Goal: Task Accomplishment & Management: Complete application form

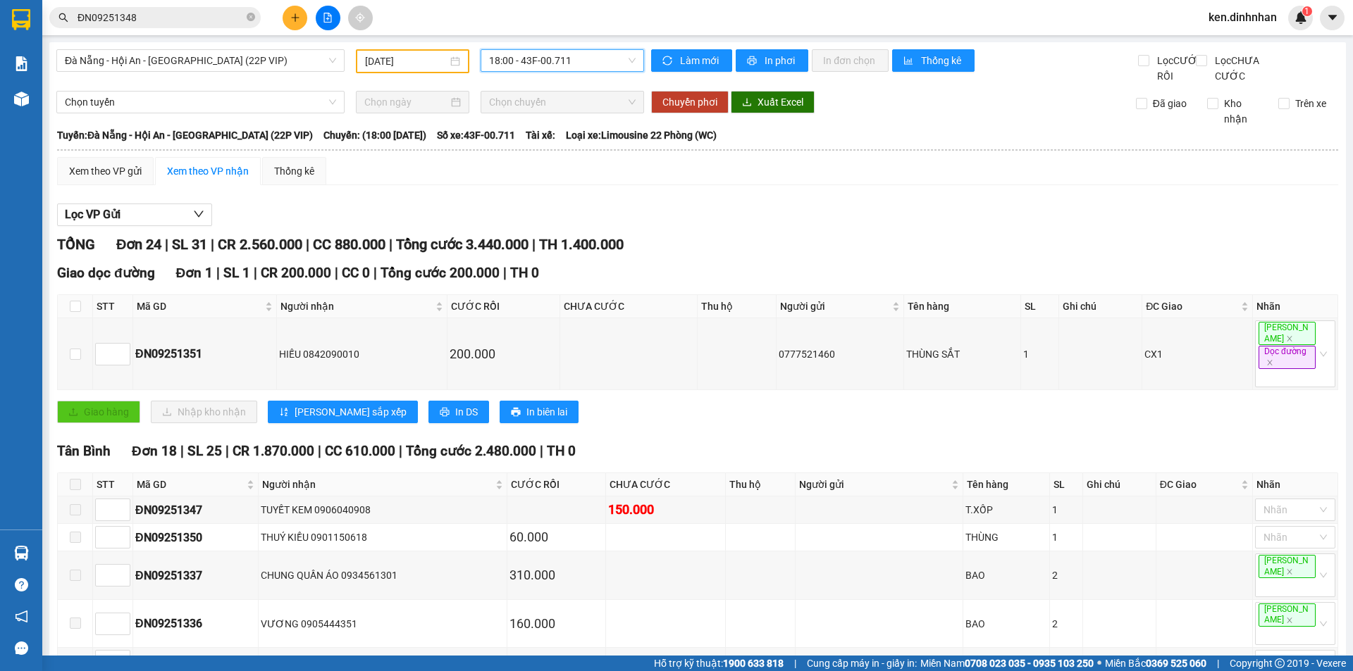
scroll to position [681, 0]
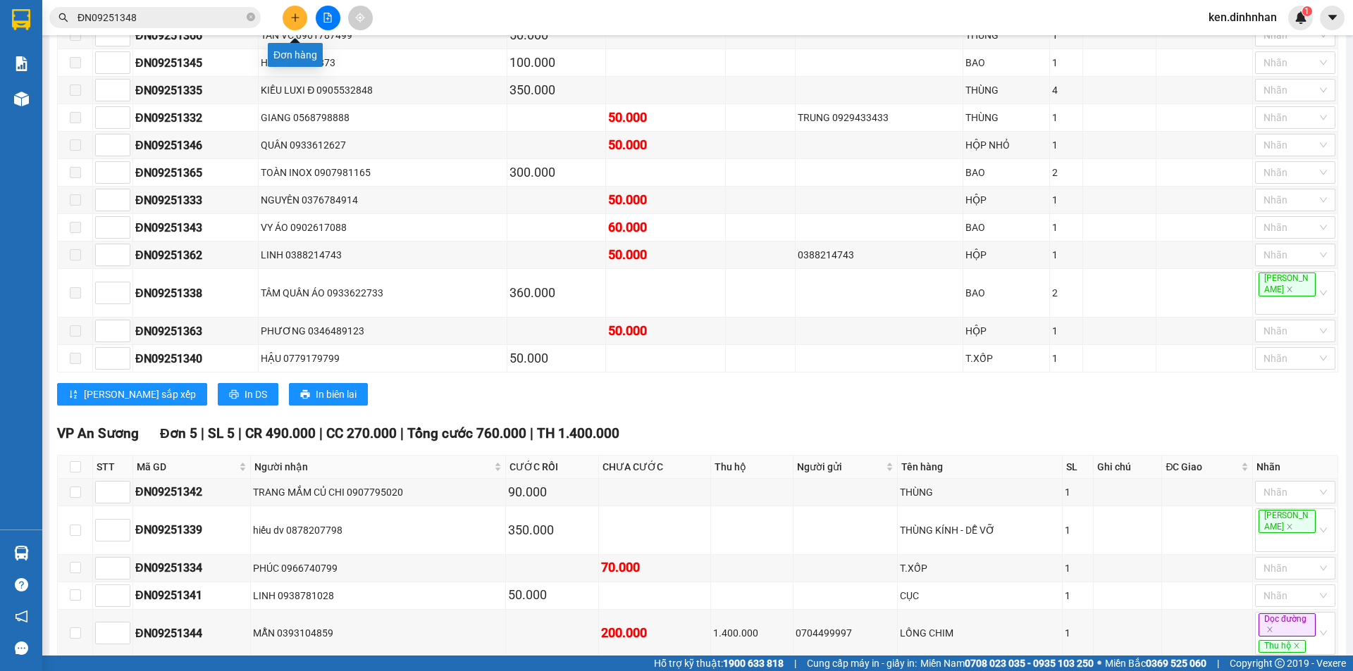
click at [298, 18] on icon "plus" at bounding box center [295, 18] width 10 height 10
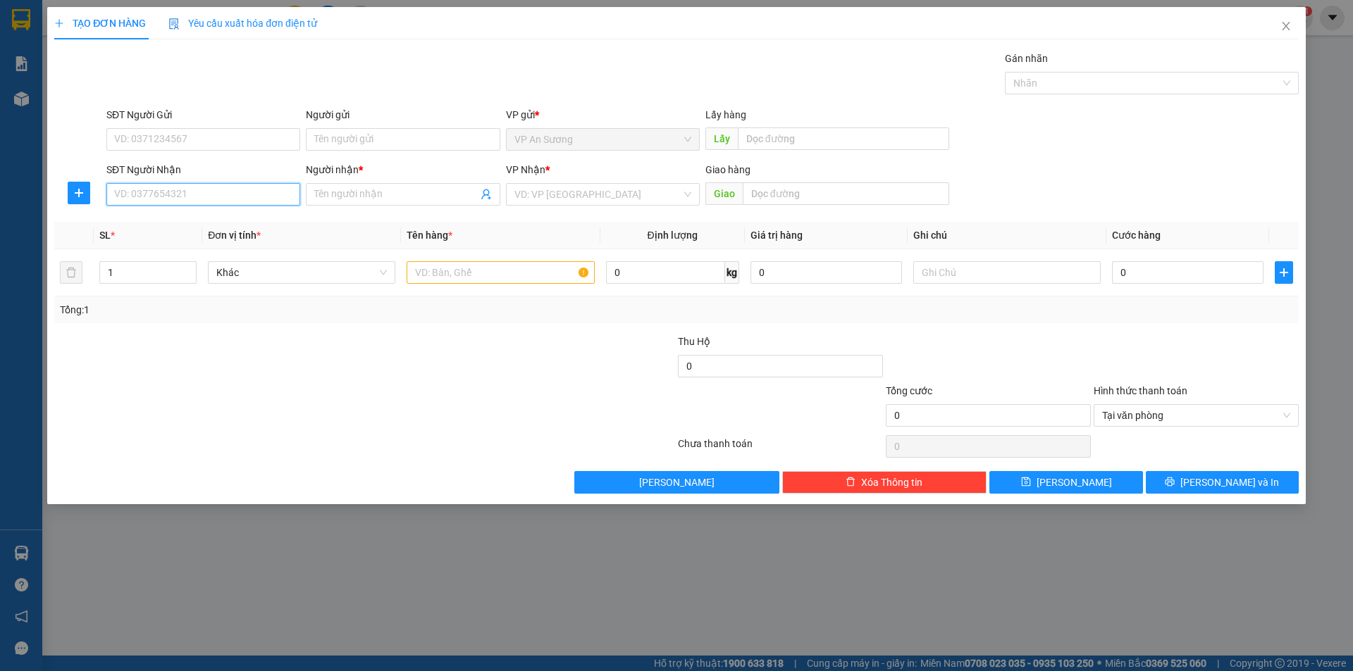
click at [185, 188] on input "SĐT Người Nhận" at bounding box center [203, 194] width 194 height 23
type input "0967321348"
drag, startPoint x: 232, startPoint y: 226, endPoint x: 380, endPoint y: 235, distance: 148.2
click at [235, 226] on div "0967321348 - [PERSON_NAME]" at bounding box center [203, 222] width 177 height 15
type input "[PERSON_NAME]"
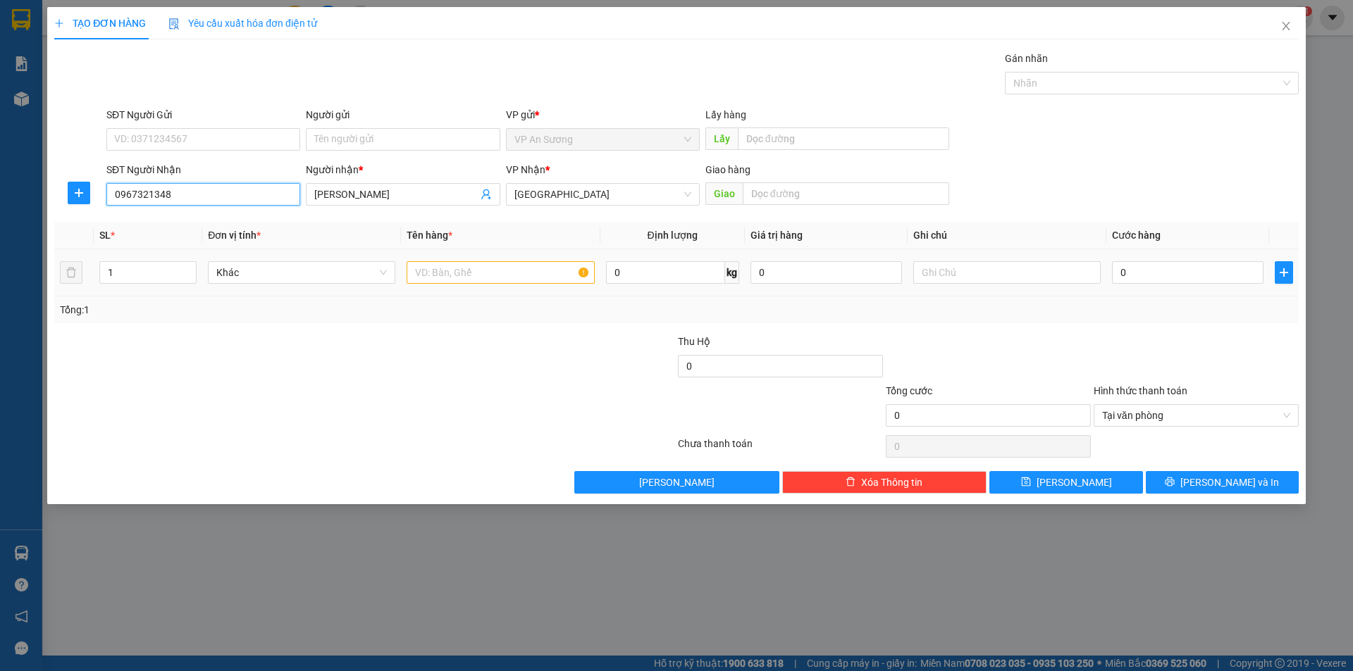
type input "0967321348"
click at [428, 274] on input "text" at bounding box center [499, 272] width 187 height 23
click at [1127, 81] on div at bounding box center [1144, 83] width 273 height 17
type input "1 xốp"
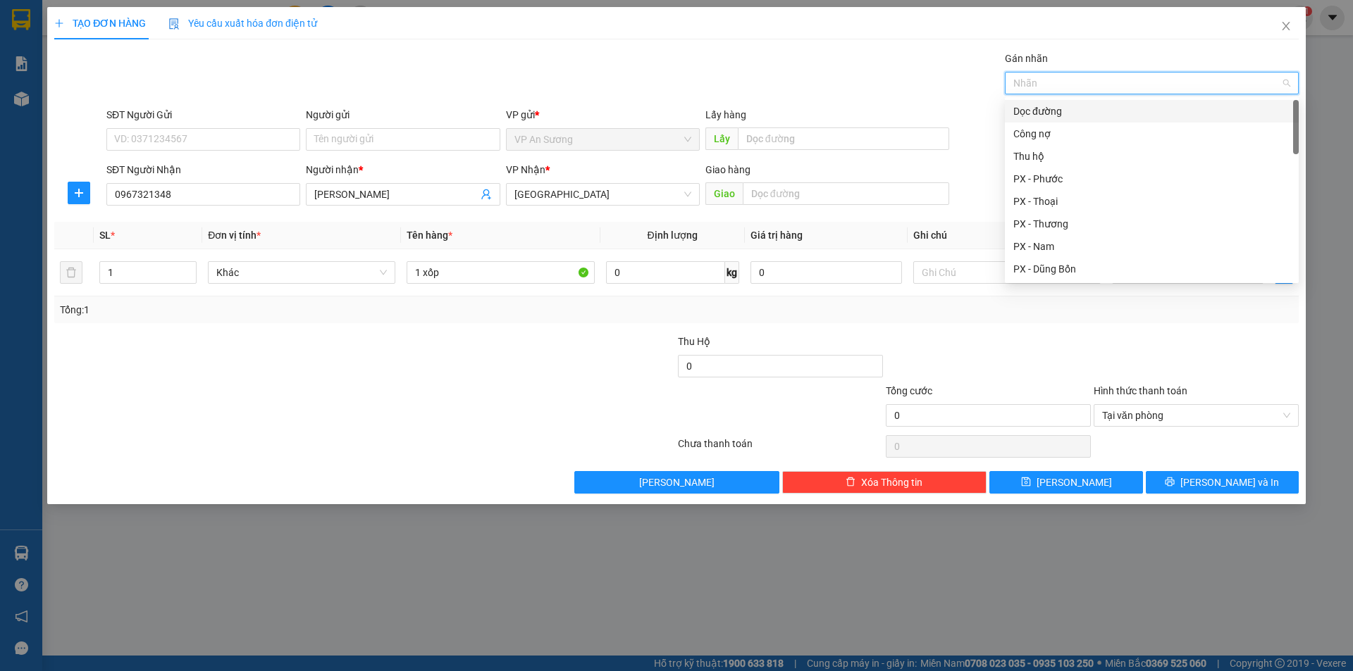
click at [1077, 116] on div "Dọc đường" at bounding box center [1151, 111] width 277 height 15
drag, startPoint x: 863, startPoint y: 88, endPoint x: 903, endPoint y: 123, distance: 53.0
click at [867, 92] on div "Gán nhãn Dọc đường" at bounding box center [703, 75] width 1198 height 49
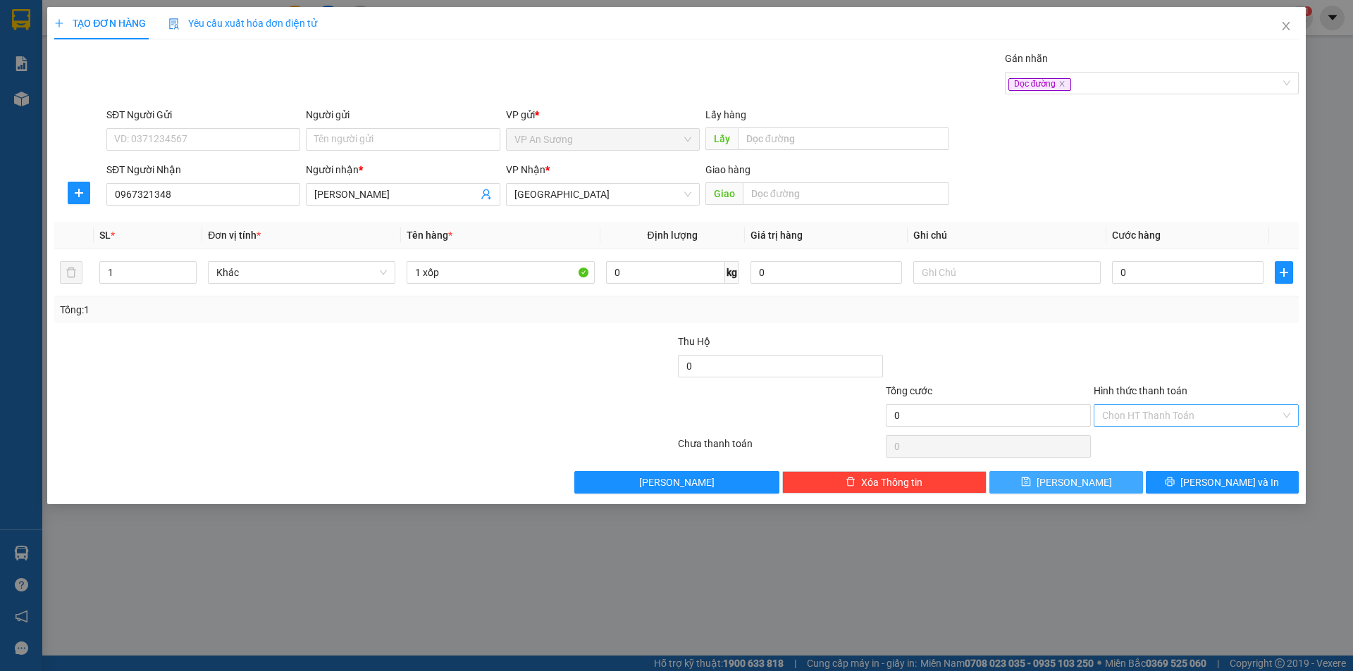
click at [1135, 478] on button "[PERSON_NAME]" at bounding box center [1065, 482] width 153 height 23
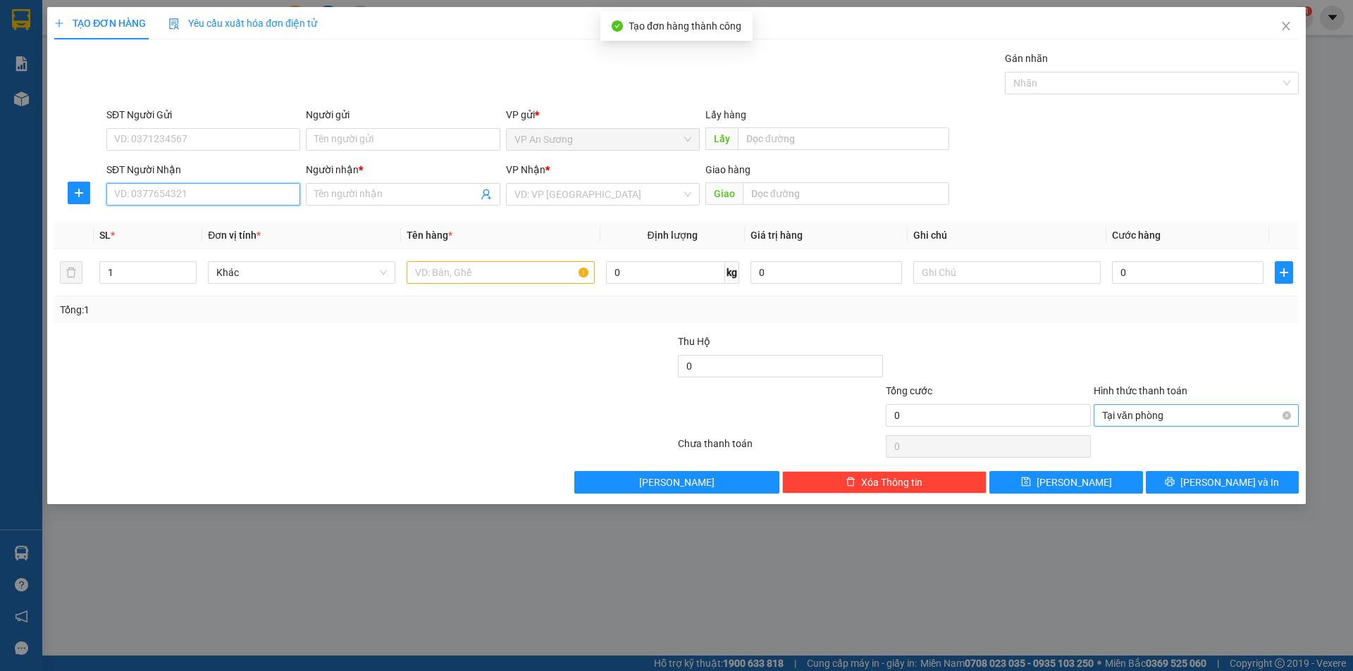
click at [200, 199] on input "SĐT Người Nhận" at bounding box center [203, 194] width 194 height 23
type input "0866700576"
drag, startPoint x: 227, startPoint y: 223, endPoint x: 247, endPoint y: 223, distance: 20.4
click at [231, 223] on div "0866700576 - xe 257 31/7" at bounding box center [203, 222] width 177 height 15
type input "xe 257 31/7"
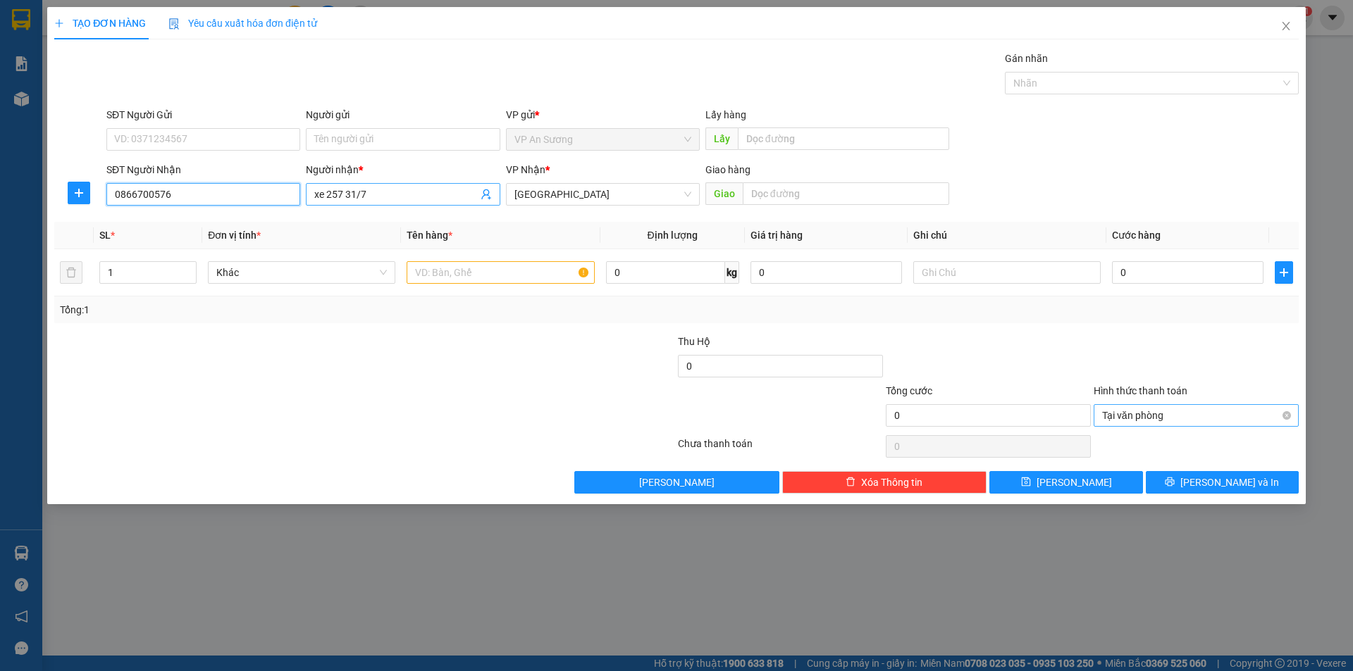
type input "0866700576"
click at [392, 199] on input "xe 257 31/7" at bounding box center [395, 194] width 163 height 15
type input "xe 613"
click at [625, 371] on div at bounding box center [572, 358] width 208 height 49
click at [565, 277] on input "text" at bounding box center [499, 272] width 187 height 23
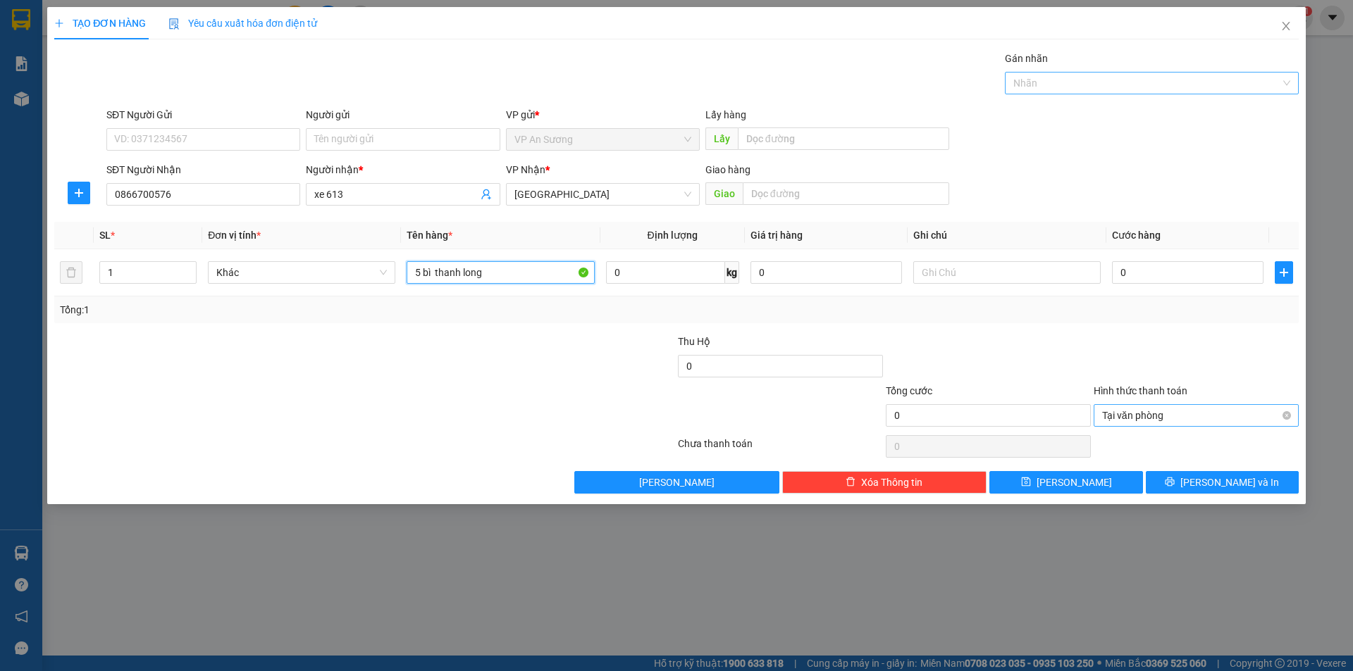
click at [1158, 85] on div at bounding box center [1144, 83] width 273 height 17
type input "5 bì thanh long"
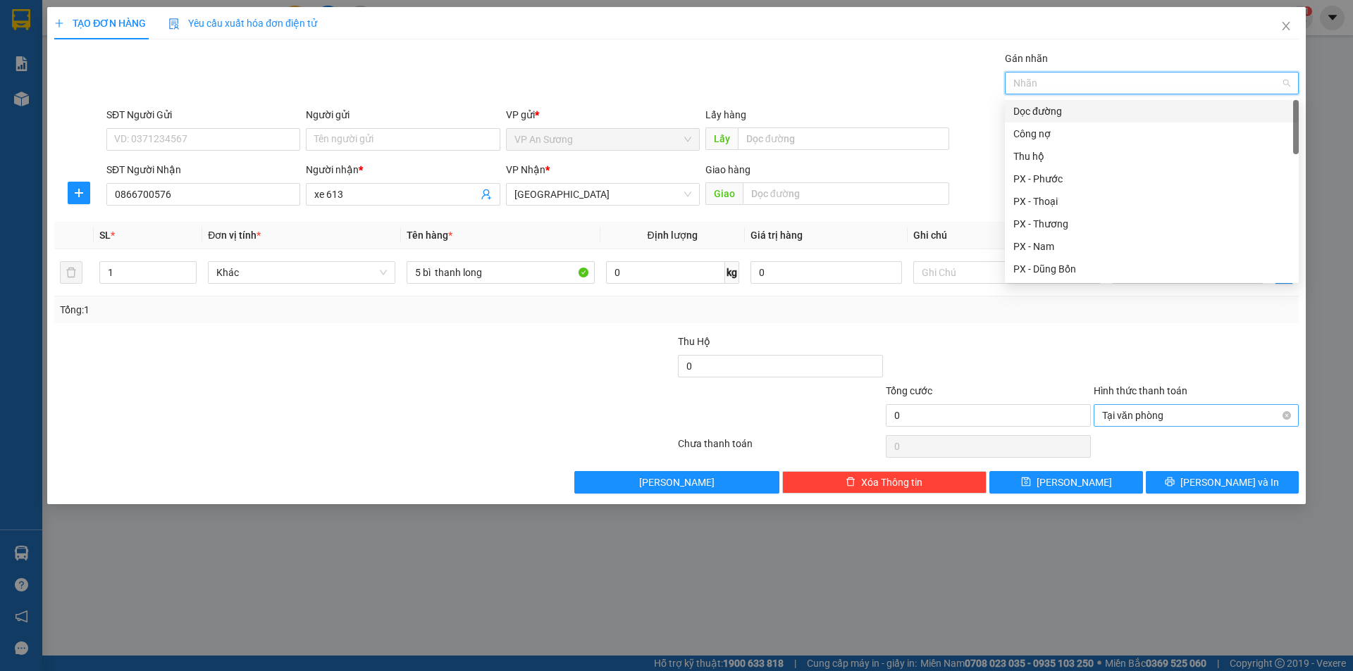
click at [1107, 113] on div "Dọc đường" at bounding box center [1151, 111] width 277 height 15
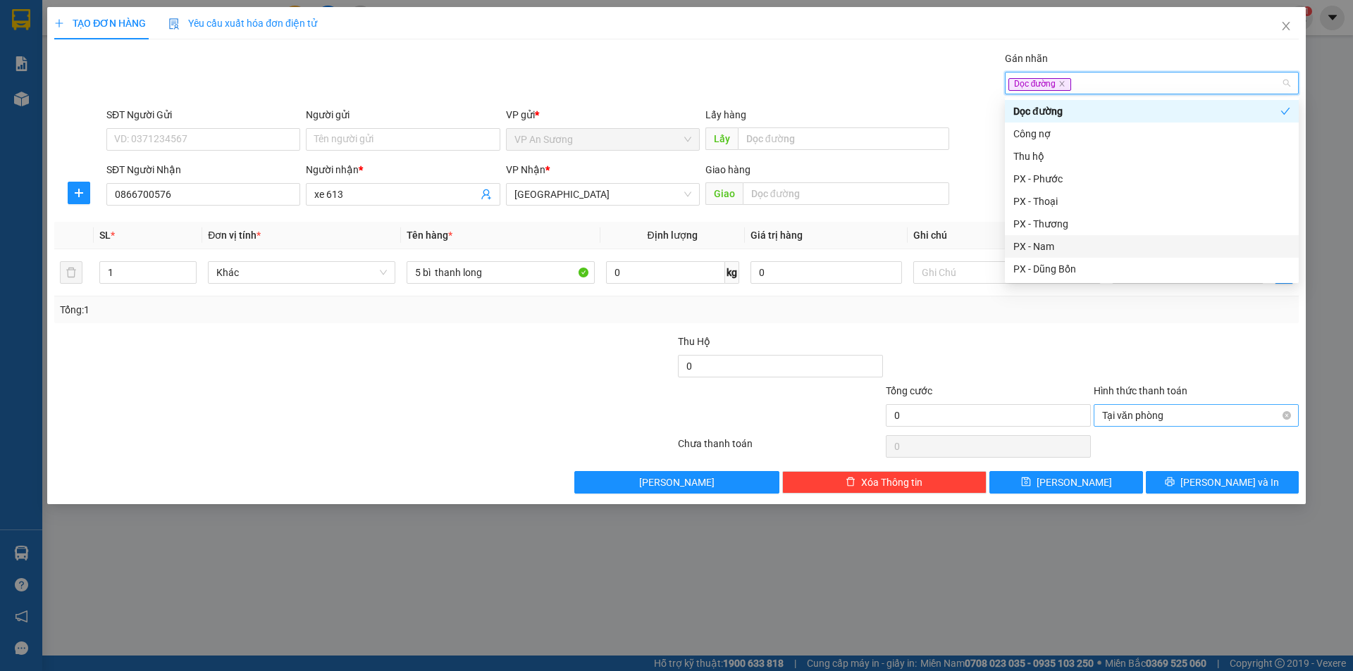
click at [1090, 249] on div "PX - Nam" at bounding box center [1151, 246] width 277 height 15
click at [809, 196] on input "text" at bounding box center [846, 193] width 206 height 23
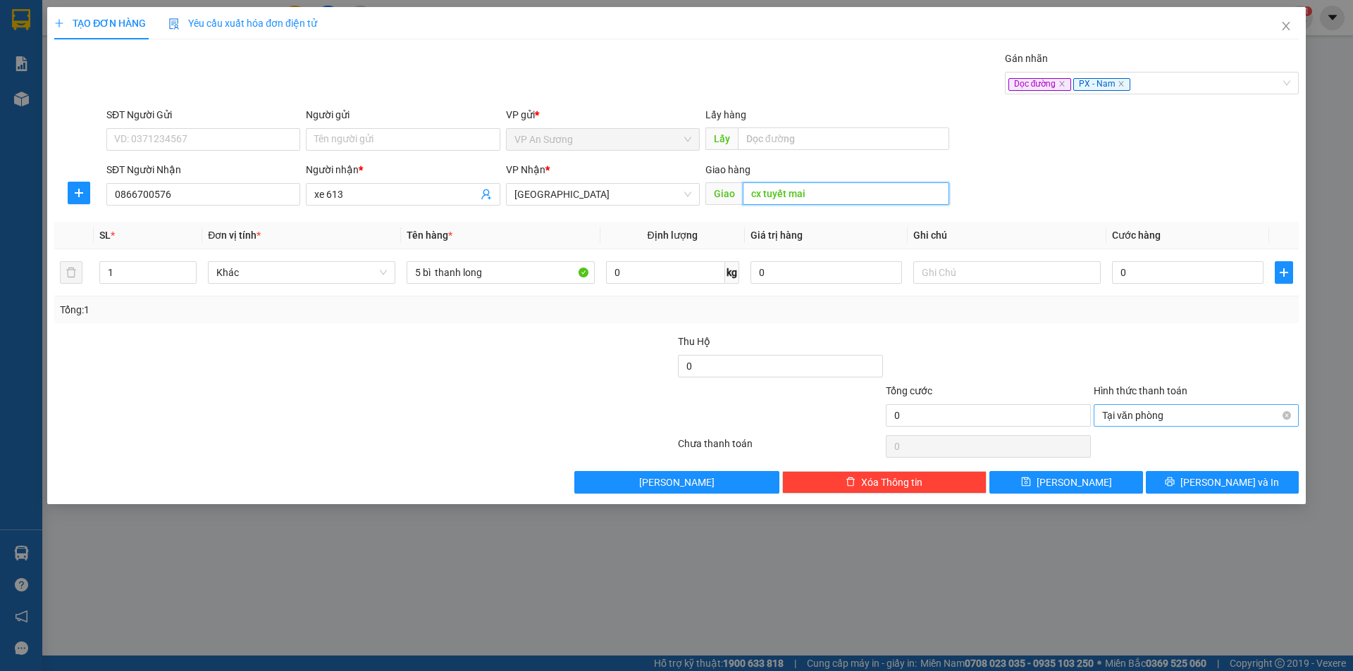
click at [1291, 415] on div "Tại văn phòng" at bounding box center [1195, 415] width 205 height 23
type input "cx tuyết mai"
drag, startPoint x: 1226, startPoint y: 334, endPoint x: 1143, endPoint y: 461, distance: 152.0
click at [1226, 339] on div at bounding box center [1196, 358] width 208 height 49
click at [1074, 486] on span "[PERSON_NAME]" at bounding box center [1073, 482] width 75 height 15
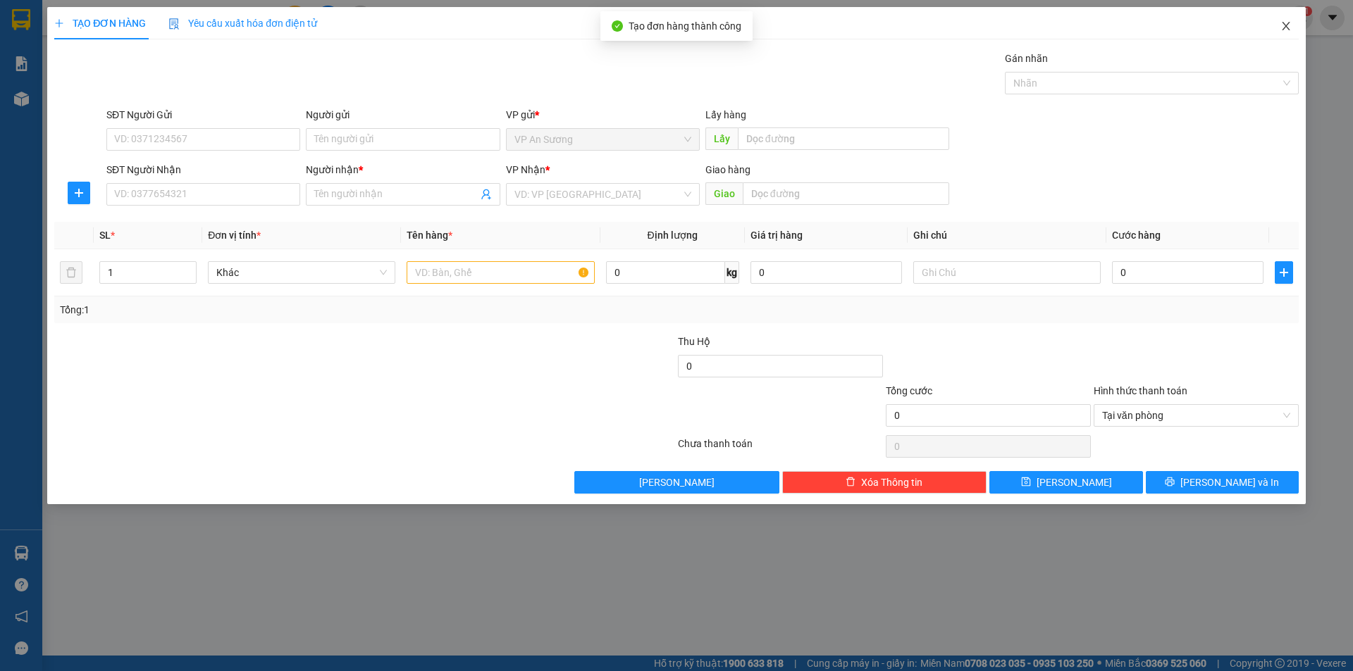
click at [1286, 20] on span "Close" at bounding box center [1285, 26] width 39 height 39
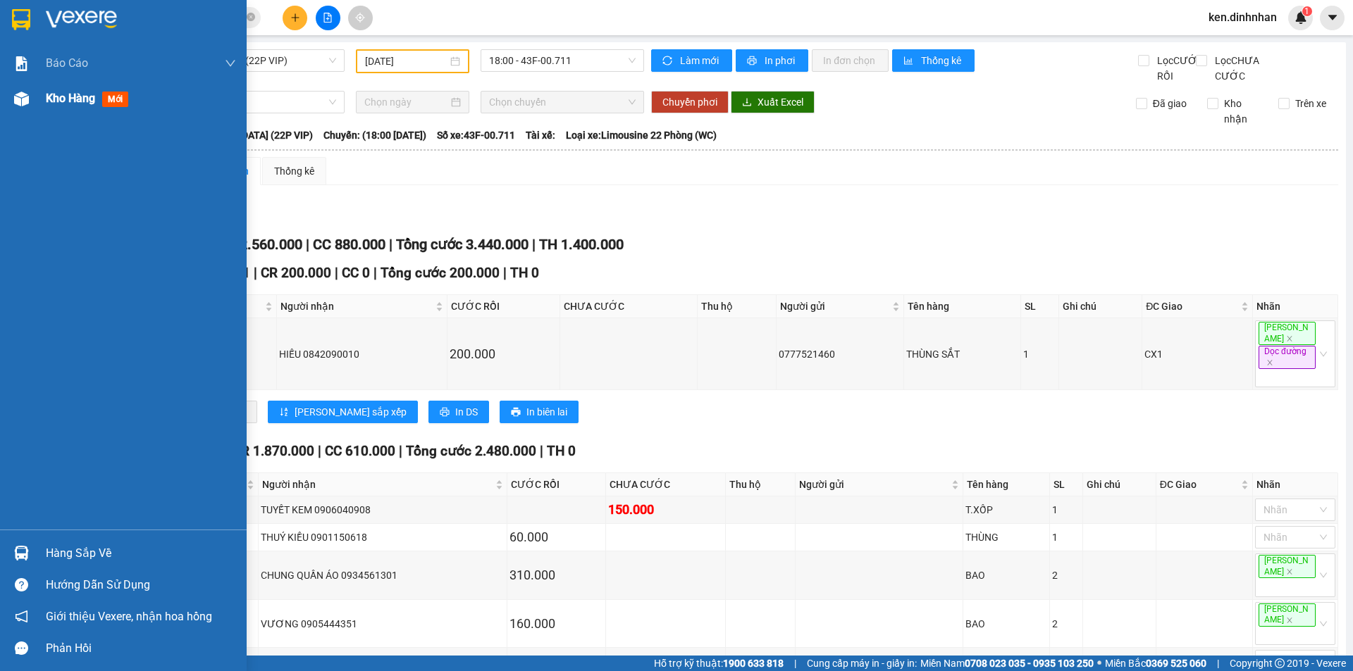
click at [50, 106] on div "Kho hàng mới" at bounding box center [90, 98] width 88 height 18
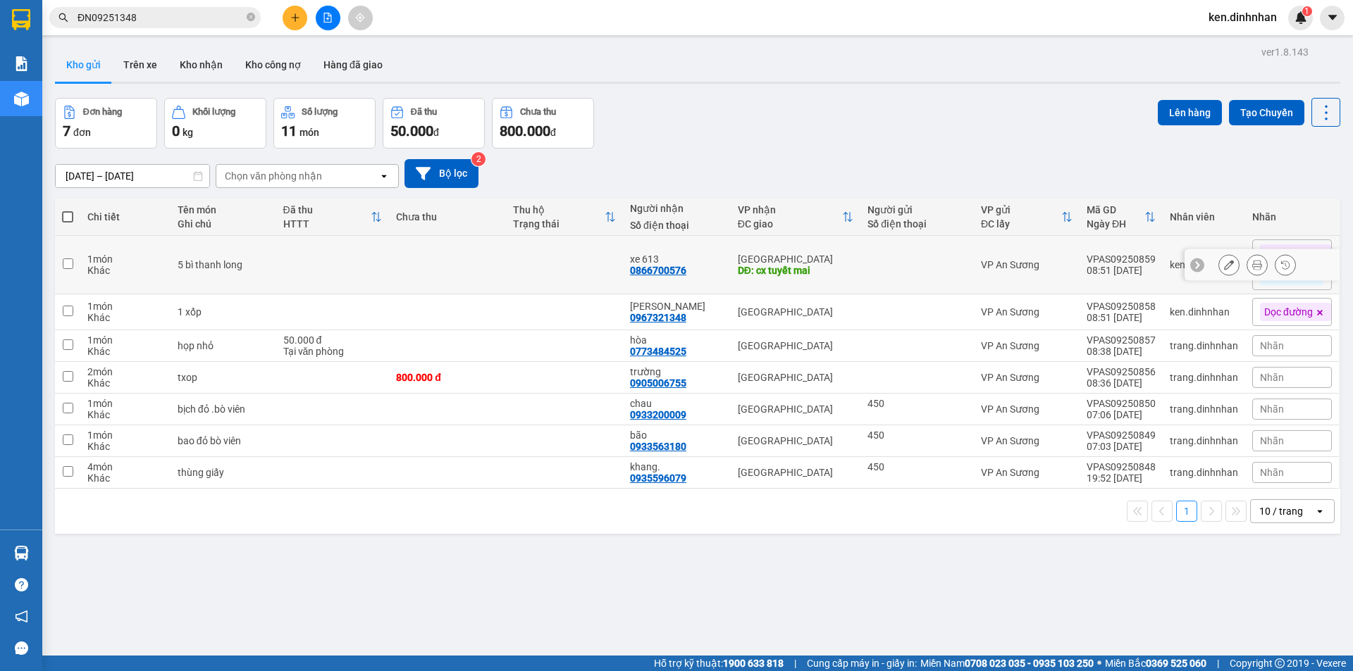
drag, startPoint x: 543, startPoint y: 263, endPoint x: 553, endPoint y: 275, distance: 15.5
click at [549, 268] on td at bounding box center [564, 265] width 117 height 58
checkbox input "true"
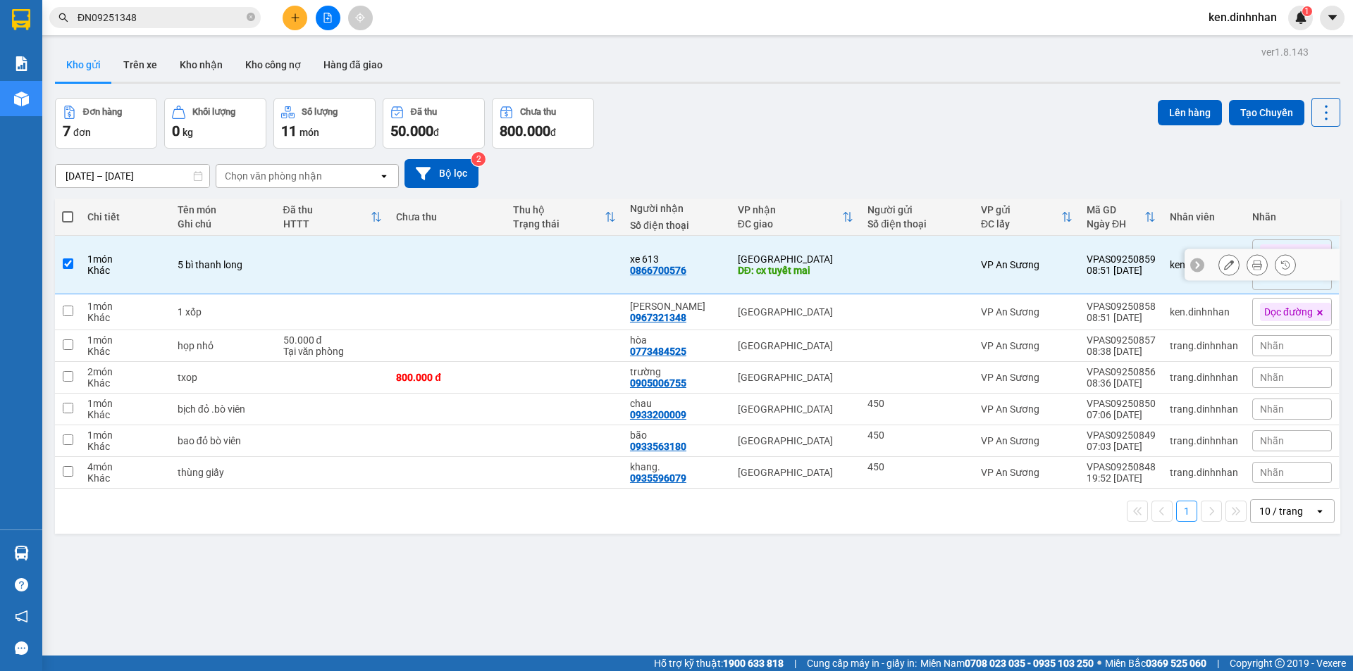
click at [553, 300] on td at bounding box center [564, 312] width 117 height 36
checkbox input "true"
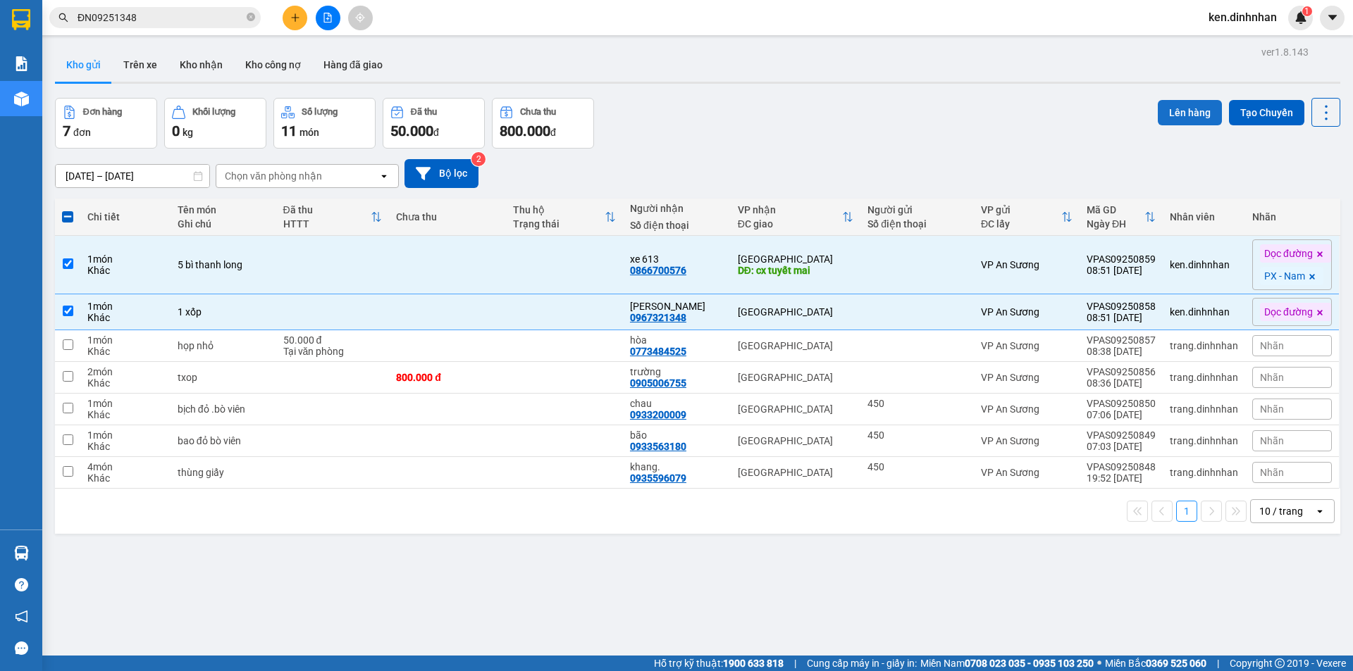
click at [1157, 120] on button "Lên hàng" at bounding box center [1189, 112] width 64 height 25
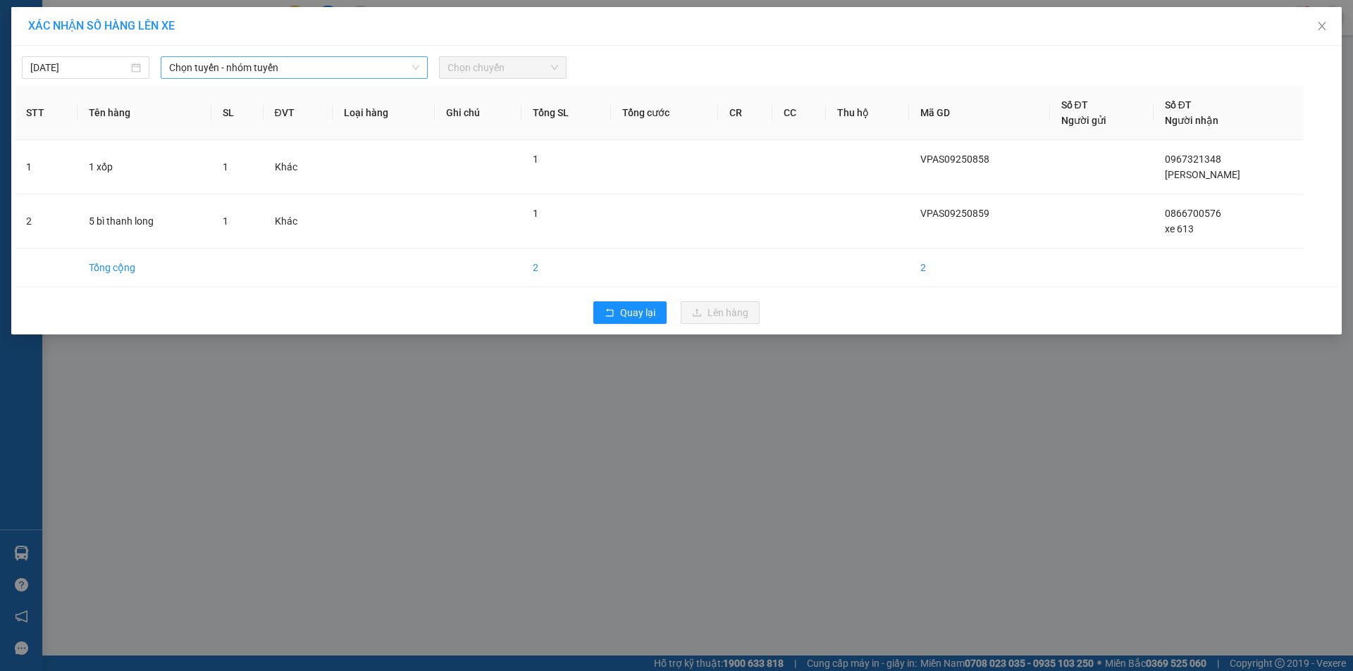
click at [321, 66] on span "Chọn tuyến - nhóm tuyến" at bounding box center [294, 67] width 250 height 21
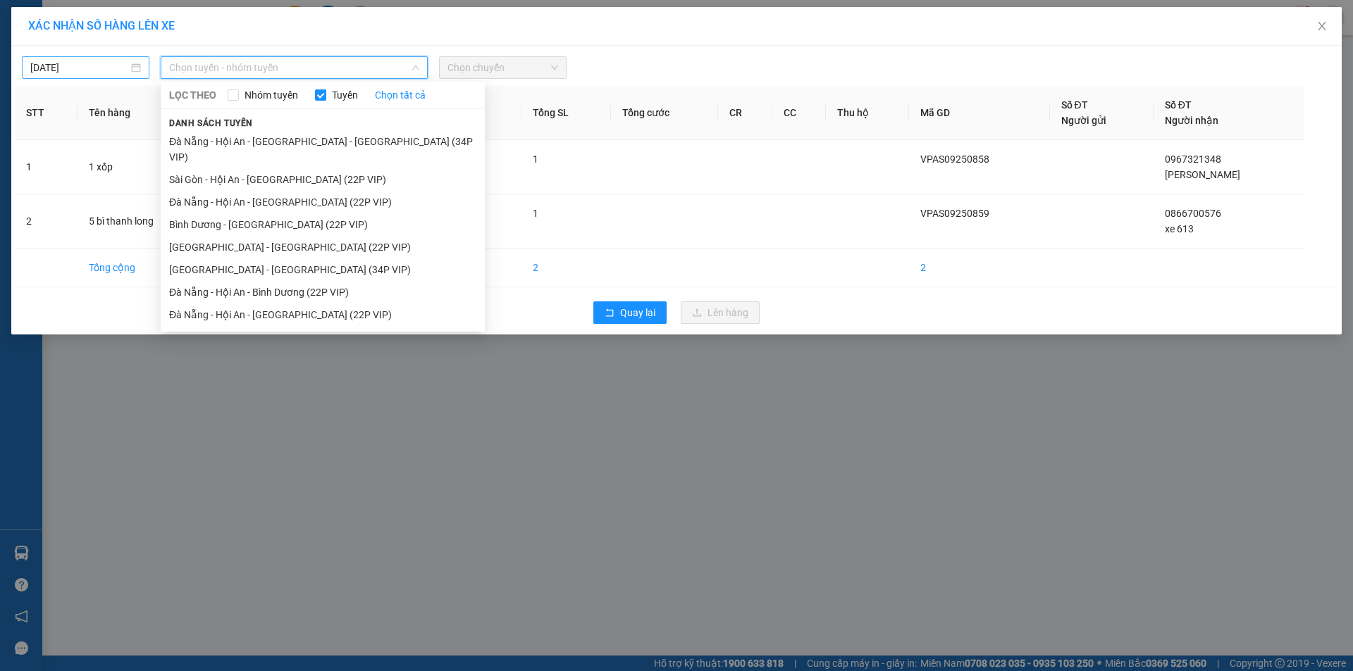
click at [61, 57] on div "[DATE]" at bounding box center [86, 67] width 128 height 23
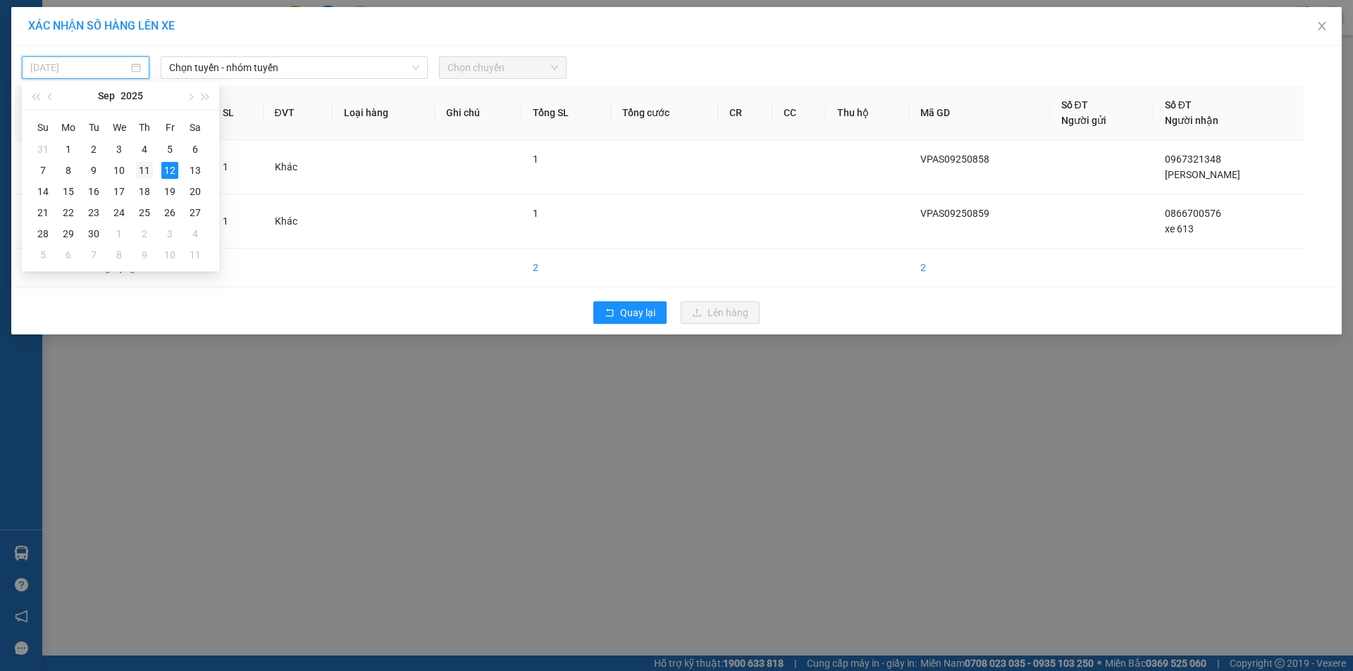
click at [145, 169] on div "11" at bounding box center [144, 170] width 17 height 17
type input "[DATE]"
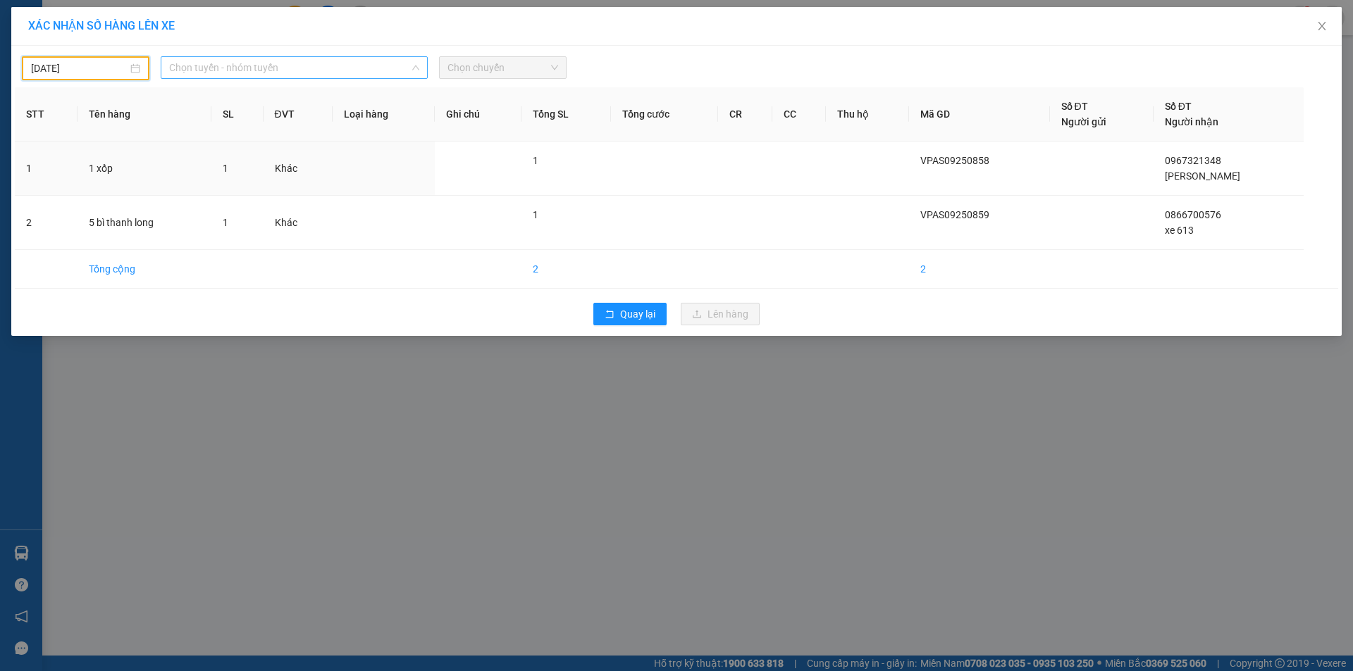
click at [229, 76] on span "Chọn tuyến - nhóm tuyến" at bounding box center [294, 67] width 250 height 21
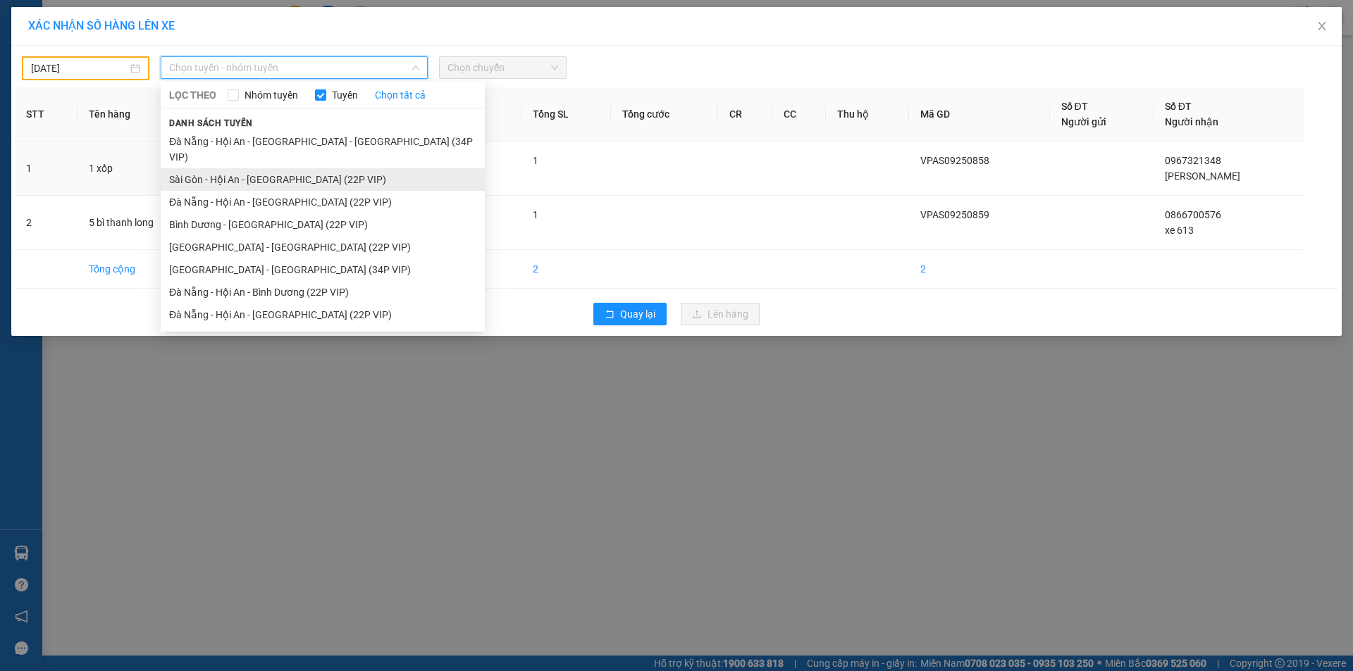
click at [277, 168] on li "Sài Gòn - Hội An - [GEOGRAPHIC_DATA] (22P VIP)" at bounding box center [323, 179] width 324 height 23
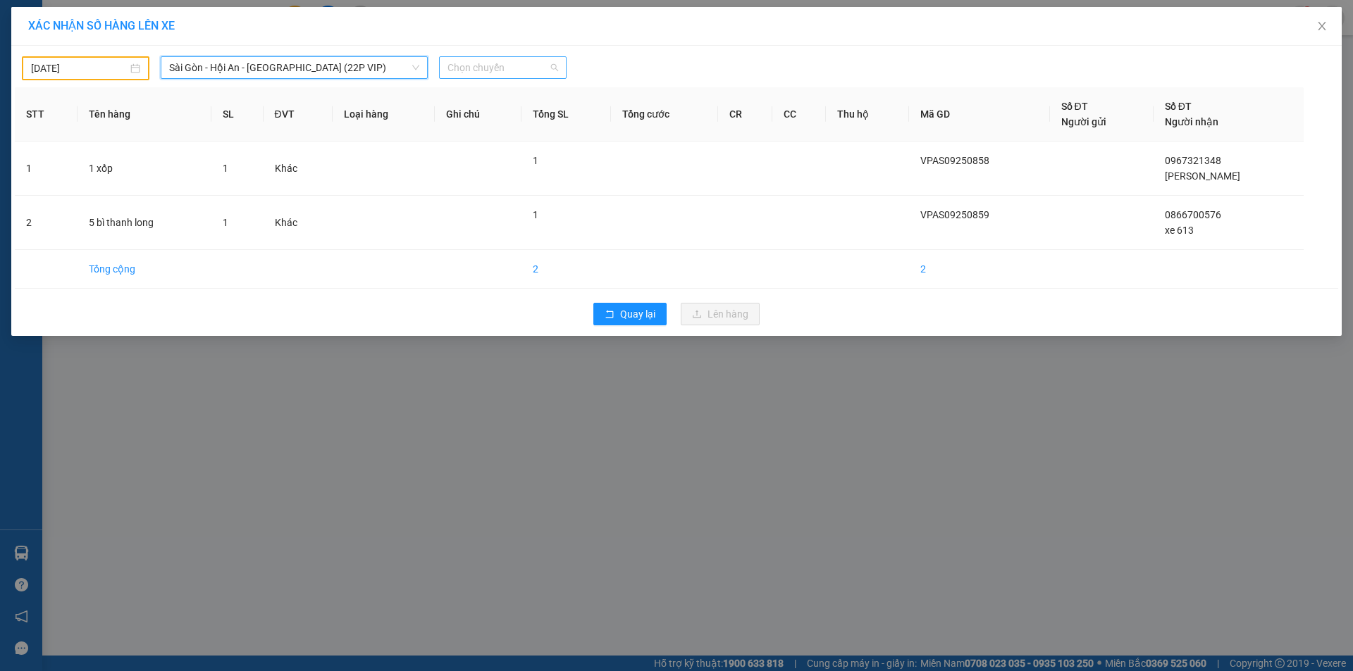
click at [454, 71] on span "Chọn chuyến" at bounding box center [502, 67] width 111 height 21
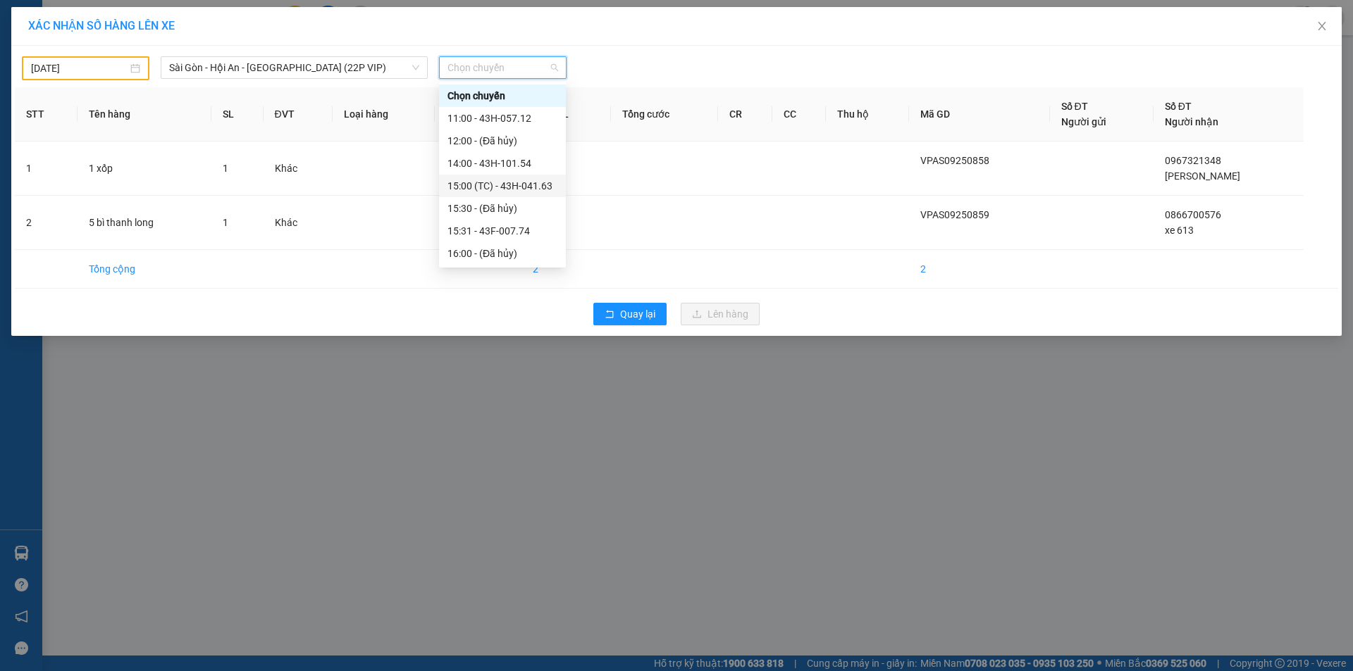
click at [522, 190] on div "15:00 (TC) - 43H-041.63" at bounding box center [502, 185] width 110 height 15
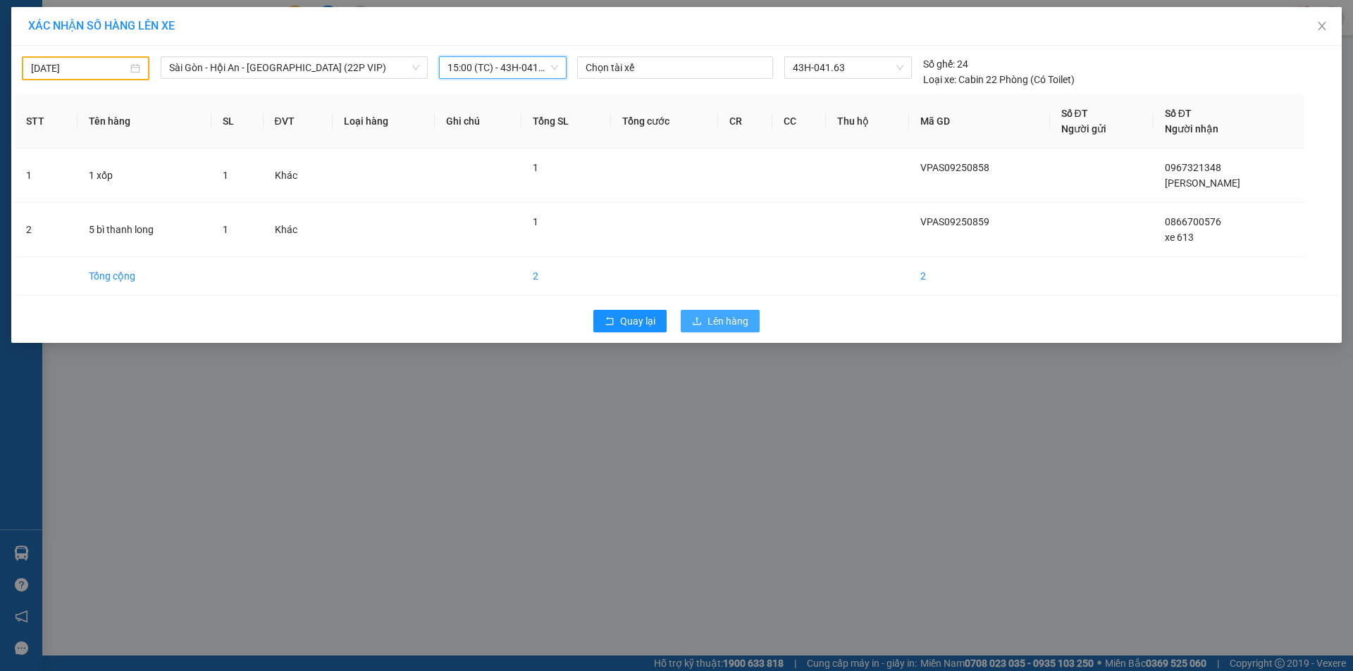
click at [738, 323] on span "Lên hàng" at bounding box center [727, 320] width 41 height 15
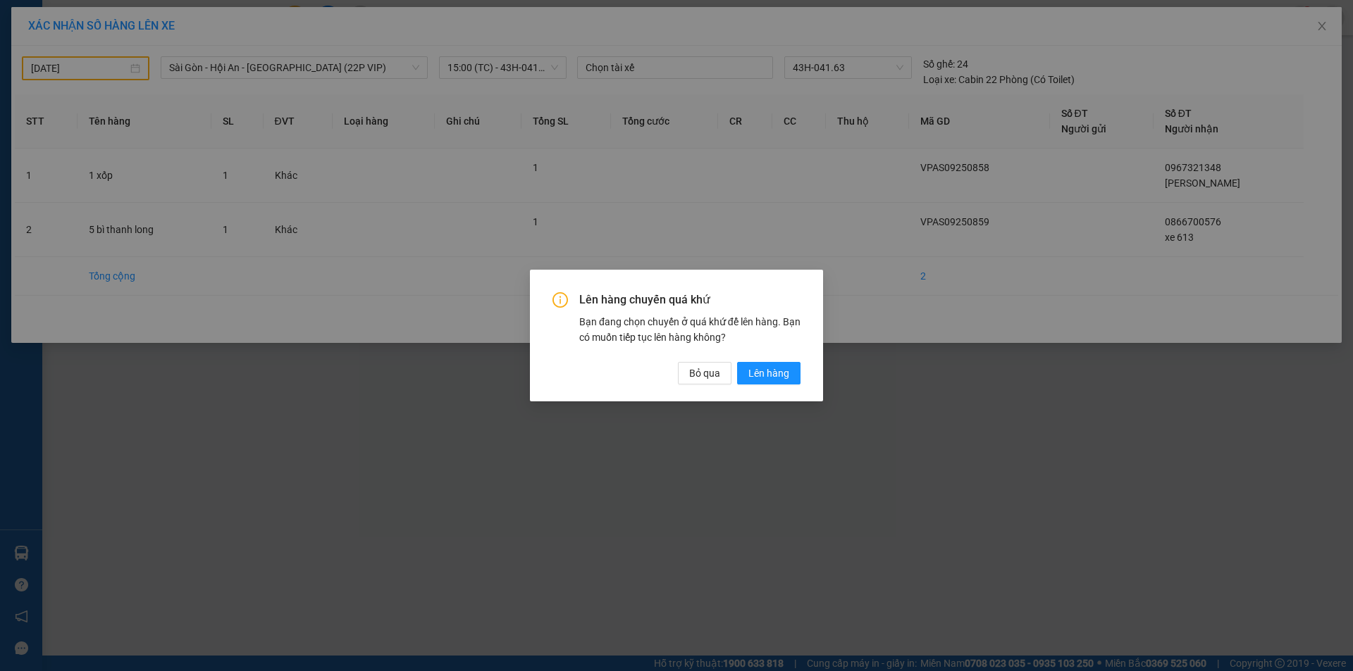
drag, startPoint x: 750, startPoint y: 375, endPoint x: 480, endPoint y: 92, distance: 391.2
click at [752, 375] on span "Lên hàng" at bounding box center [768, 373] width 41 height 15
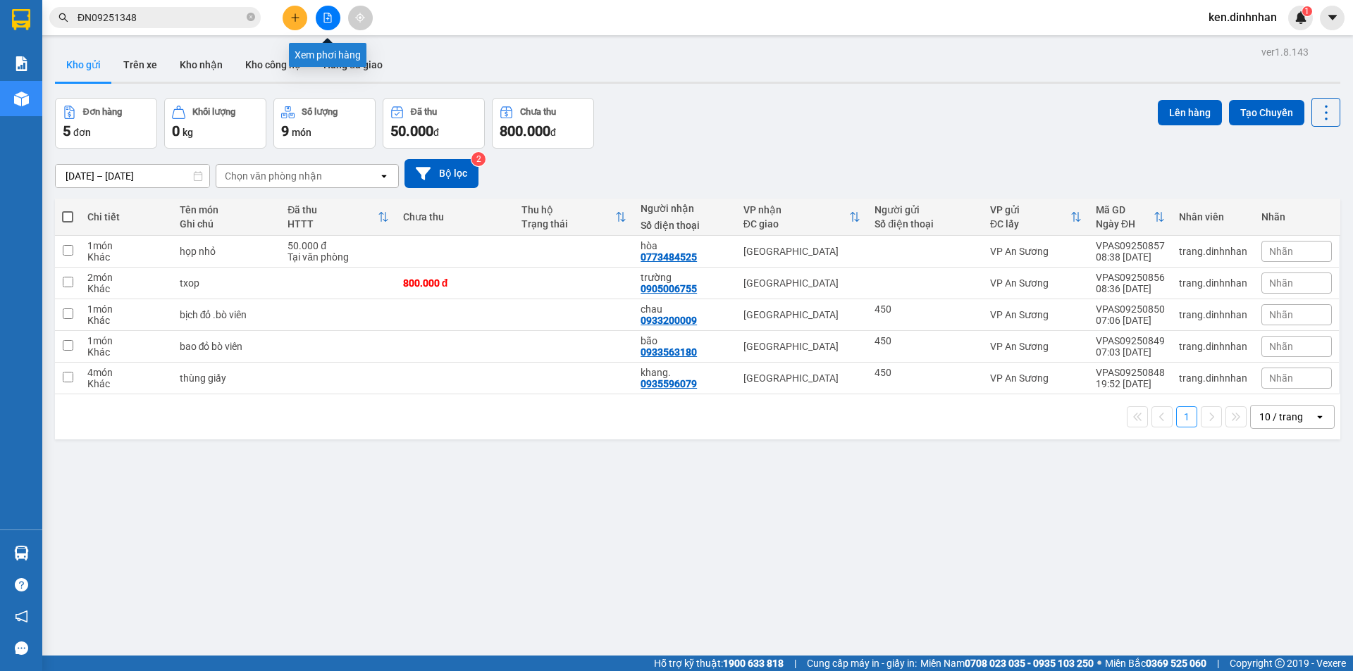
click at [340, 21] on button at bounding box center [328, 18] width 25 height 25
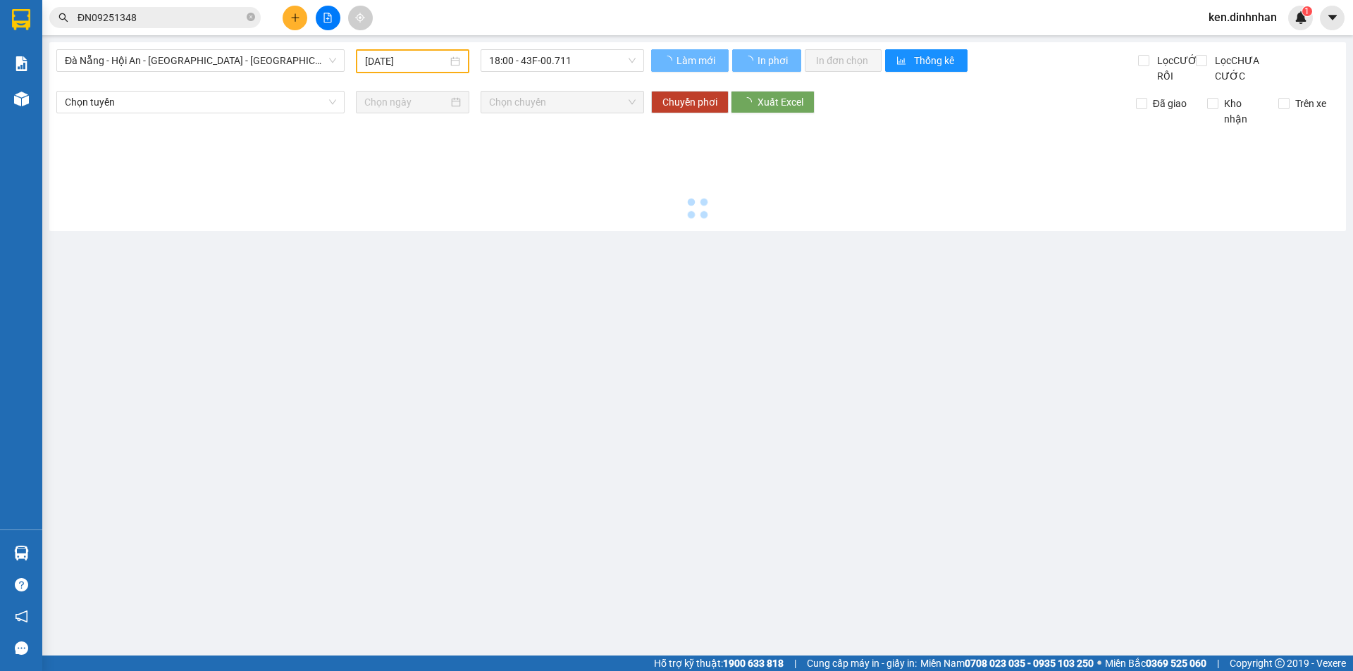
type input "[DATE]"
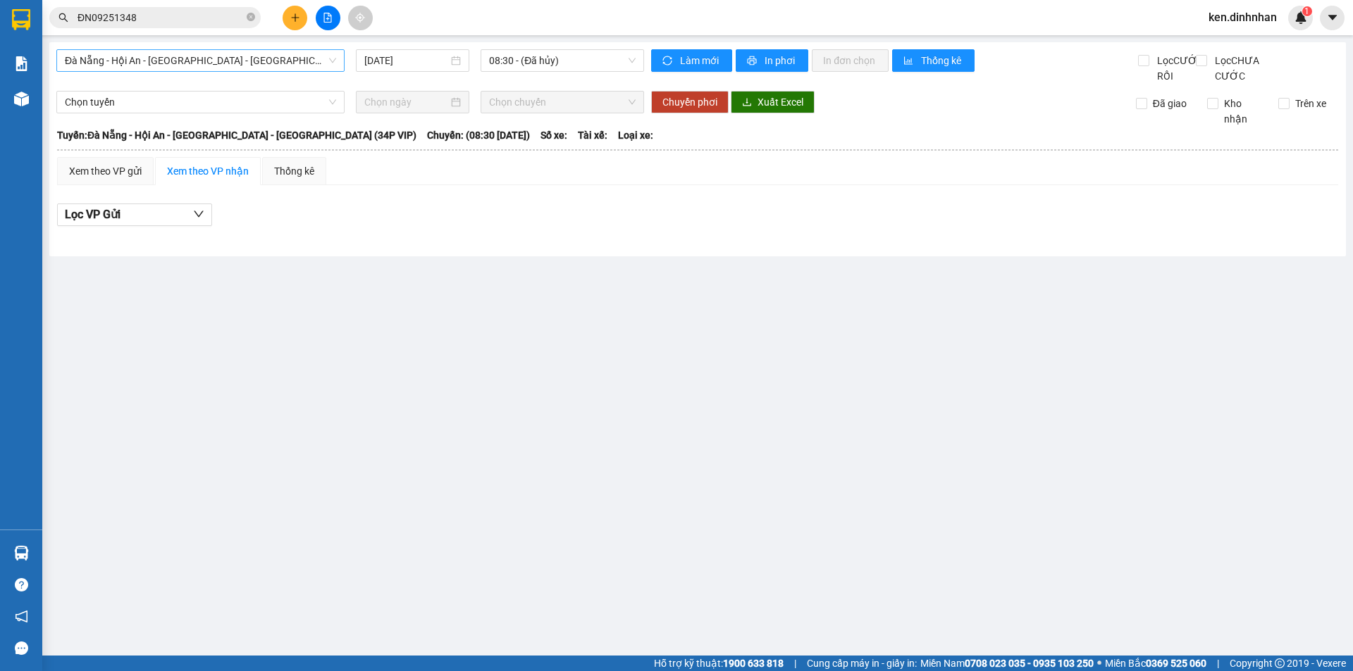
click at [284, 63] on span "Đà Nẵng - Hội An - [GEOGRAPHIC_DATA] - [GEOGRAPHIC_DATA] (34P VIP)" at bounding box center [200, 60] width 271 height 21
drag, startPoint x: 370, startPoint y: 507, endPoint x: 72, endPoint y: 234, distance: 404.4
click at [370, 507] on main "[GEOGRAPHIC_DATA] - Hội An - [GEOGRAPHIC_DATA] - [GEOGRAPHIC_DATA] (34P VIP) [D…" at bounding box center [676, 328] width 1353 height 656
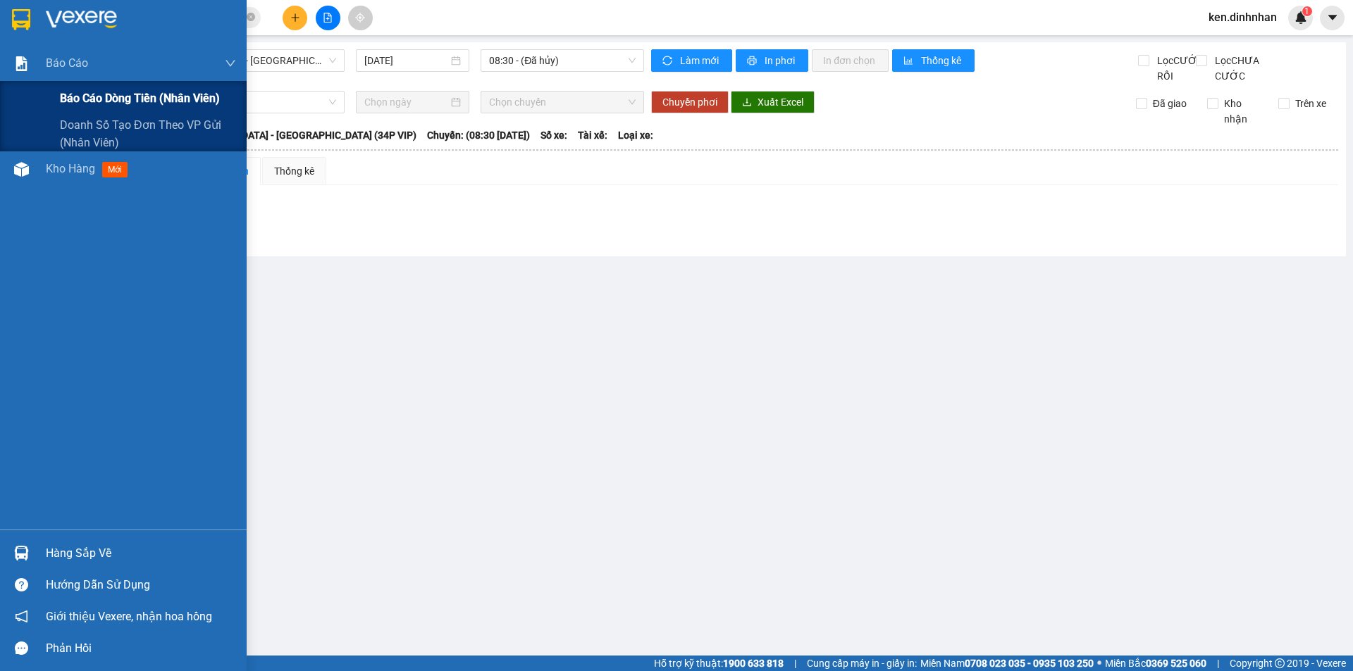
click at [93, 106] on span "Báo cáo dòng tiền (nhân viên)" at bounding box center [140, 98] width 160 height 18
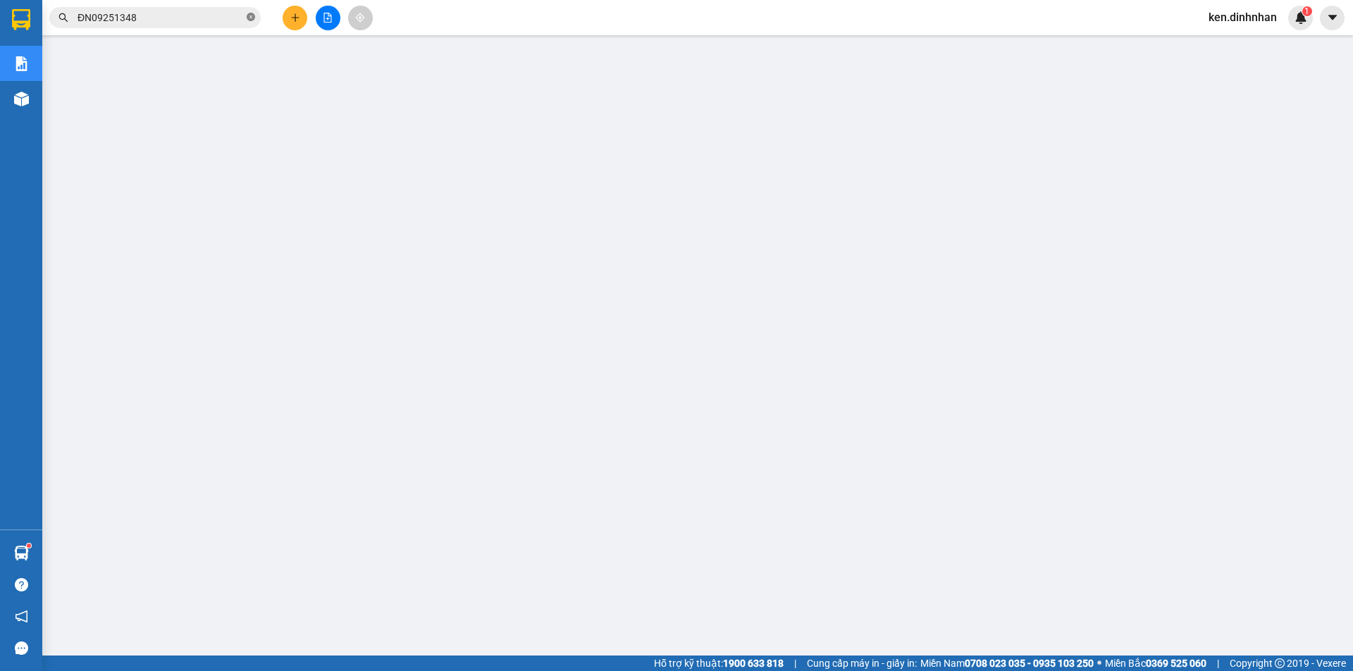
click at [249, 18] on icon "close-circle" at bounding box center [251, 17] width 8 height 8
click at [204, 20] on input "text" at bounding box center [160, 17] width 166 height 15
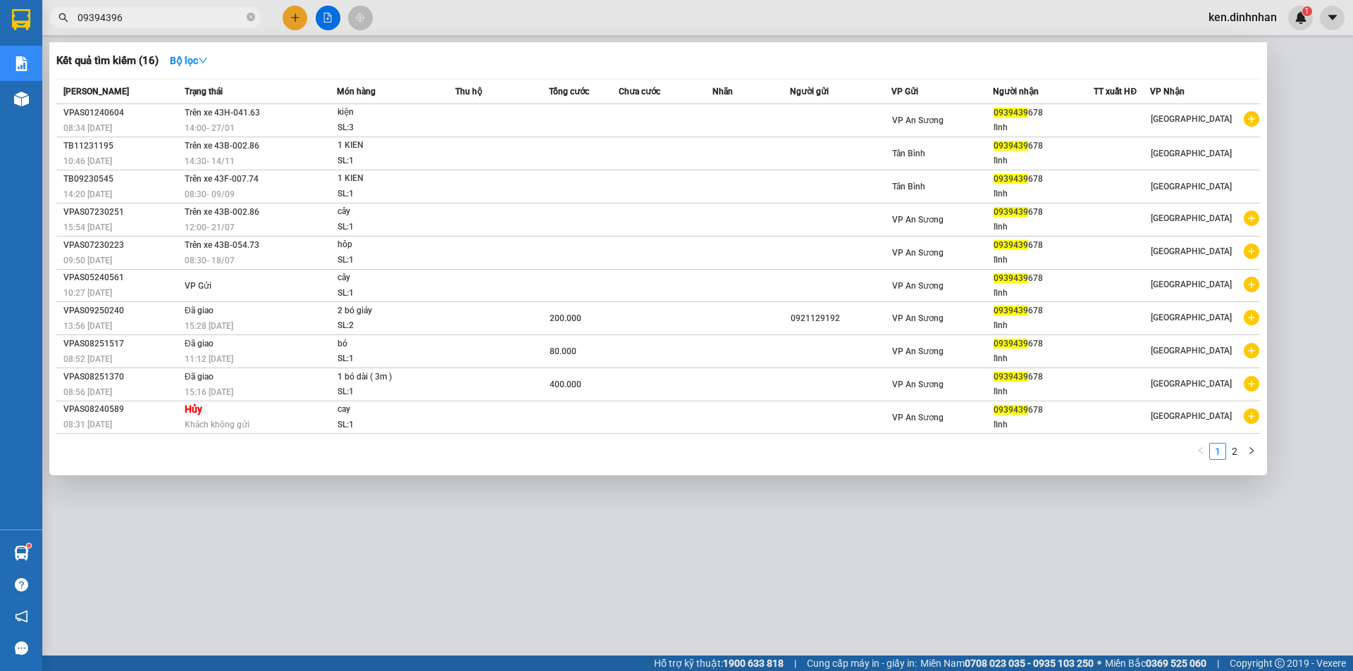
drag, startPoint x: 204, startPoint y: 20, endPoint x: 278, endPoint y: 76, distance: 92.4
click at [275, 30] on div "Kết quả tìm kiếm ( 16 ) Bộ lọc Mã ĐH Trạng thái Món hàng Thu hộ Tổng cước Chưa …" at bounding box center [137, 18] width 275 height 25
type input "0939439678"
click at [306, 19] on div at bounding box center [676, 335] width 1353 height 671
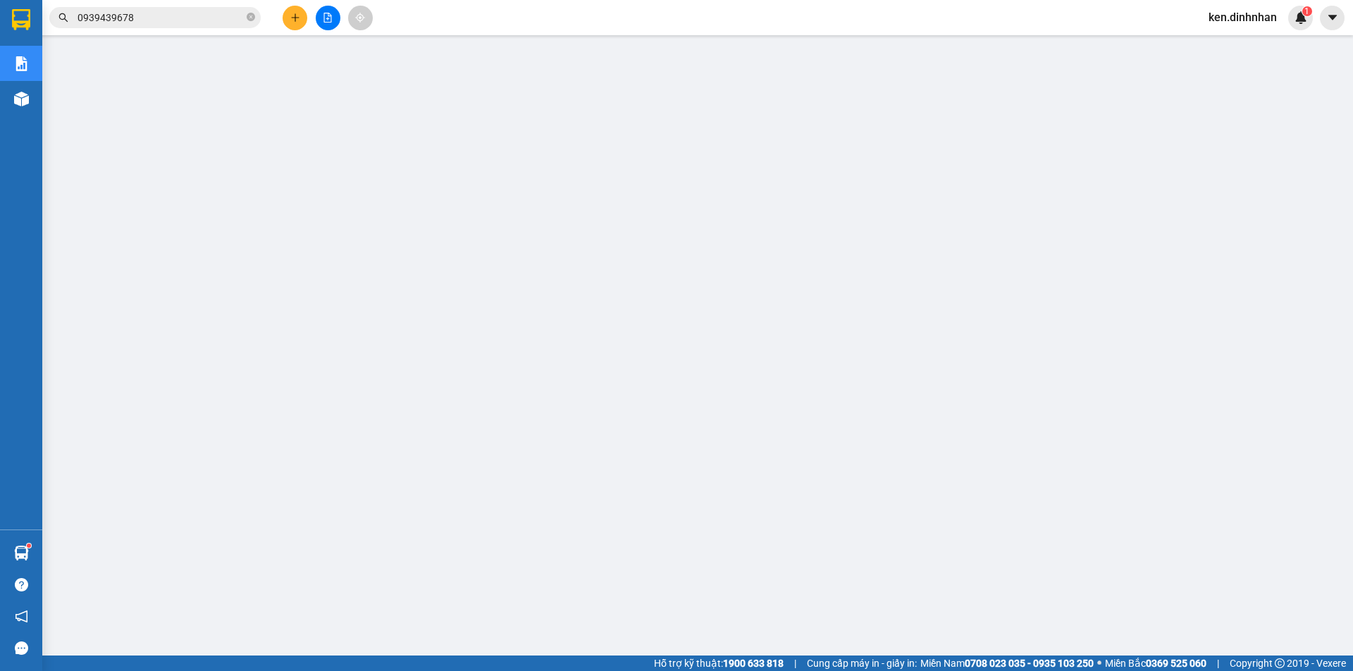
click at [289, 15] on button at bounding box center [294, 18] width 25 height 25
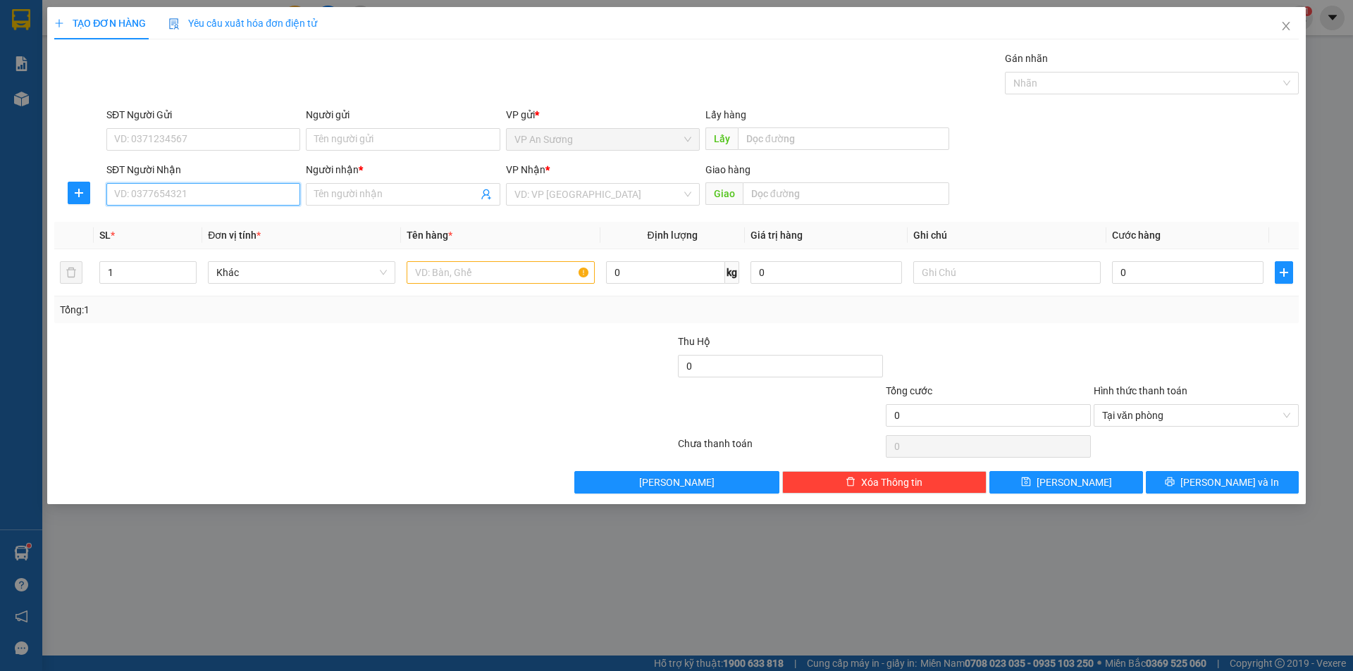
click at [218, 190] on input "SĐT Người Nhận" at bounding box center [203, 194] width 194 height 23
click at [142, 190] on input "09391439678" at bounding box center [203, 194] width 194 height 23
type input "0939439678"
drag, startPoint x: 180, startPoint y: 237, endPoint x: 339, endPoint y: 231, distance: 159.3
click at [195, 233] on body "Kết quả tìm kiếm ( 16 ) Bộ lọc Mã ĐH Trạng thái Món hàng Thu hộ Tổng cước Chưa …" at bounding box center [676, 335] width 1353 height 671
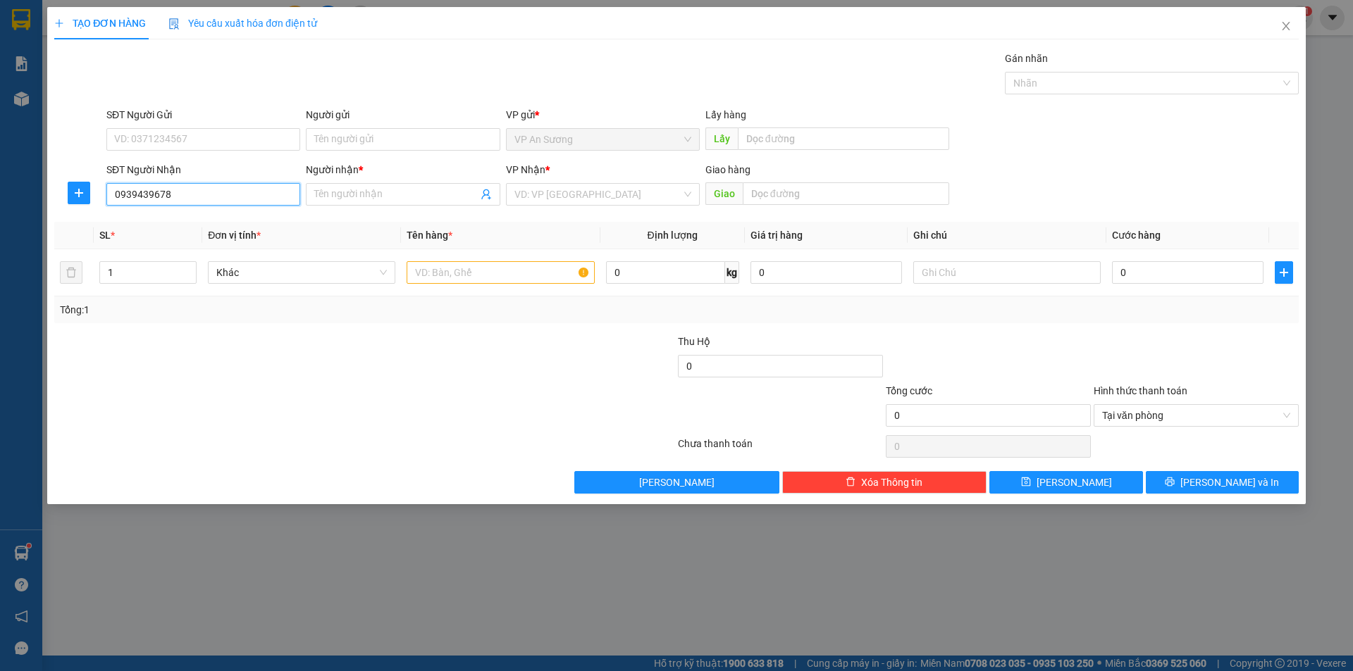
drag, startPoint x: 215, startPoint y: 188, endPoint x: 203, endPoint y: 207, distance: 22.5
click at [214, 188] on input "0939439678" at bounding box center [203, 194] width 194 height 23
drag, startPoint x: 192, startPoint y: 225, endPoint x: 221, endPoint y: 230, distance: 29.2
click at [202, 228] on div "0939439678 - lĩnh" at bounding box center [203, 222] width 177 height 15
type input "lĩnh"
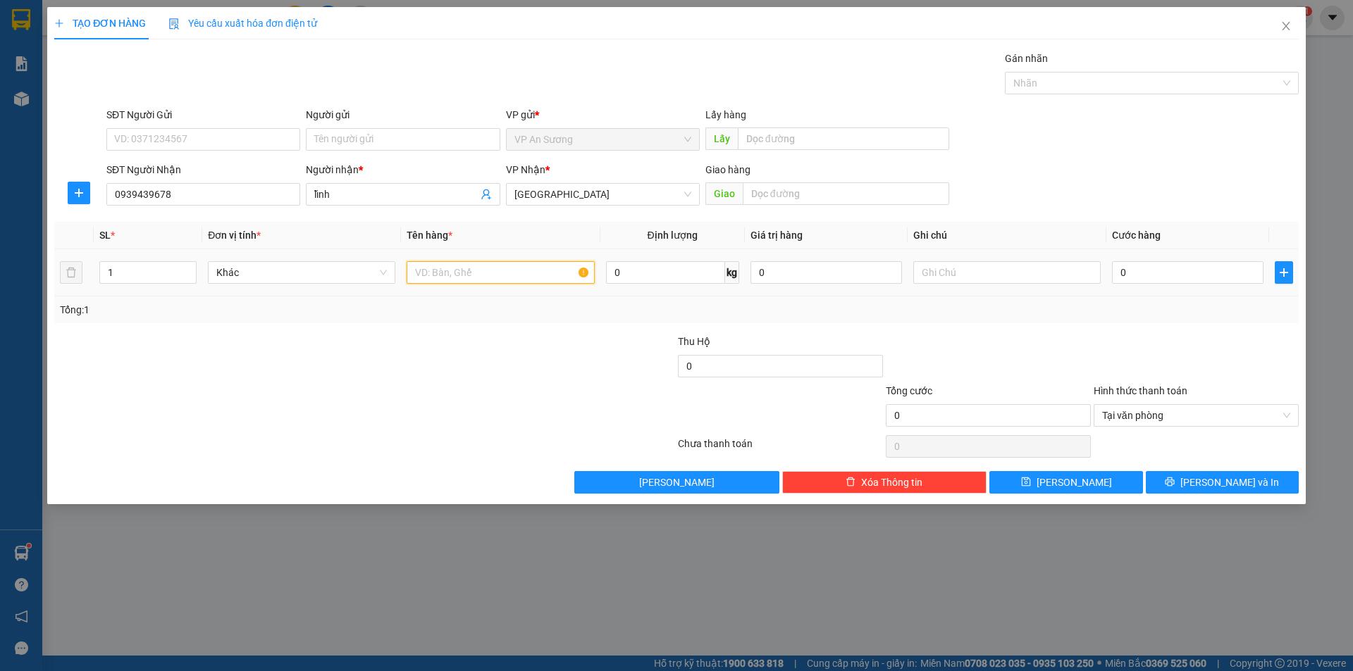
click at [533, 276] on input "text" at bounding box center [499, 272] width 187 height 23
click at [1288, 418] on div "Tại văn phòng" at bounding box center [1195, 415] width 205 height 23
type input "1 gói nhỏ"
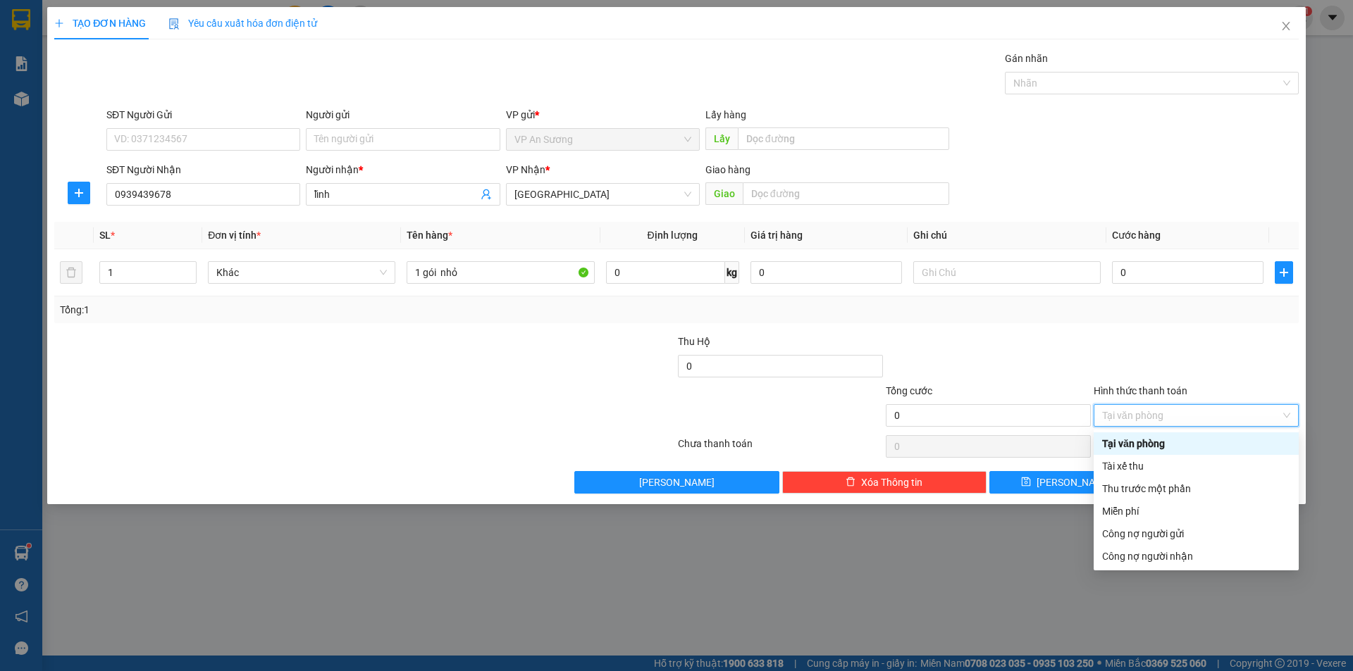
click at [1277, 384] on div "Hình thức thanh toán" at bounding box center [1195, 393] width 205 height 21
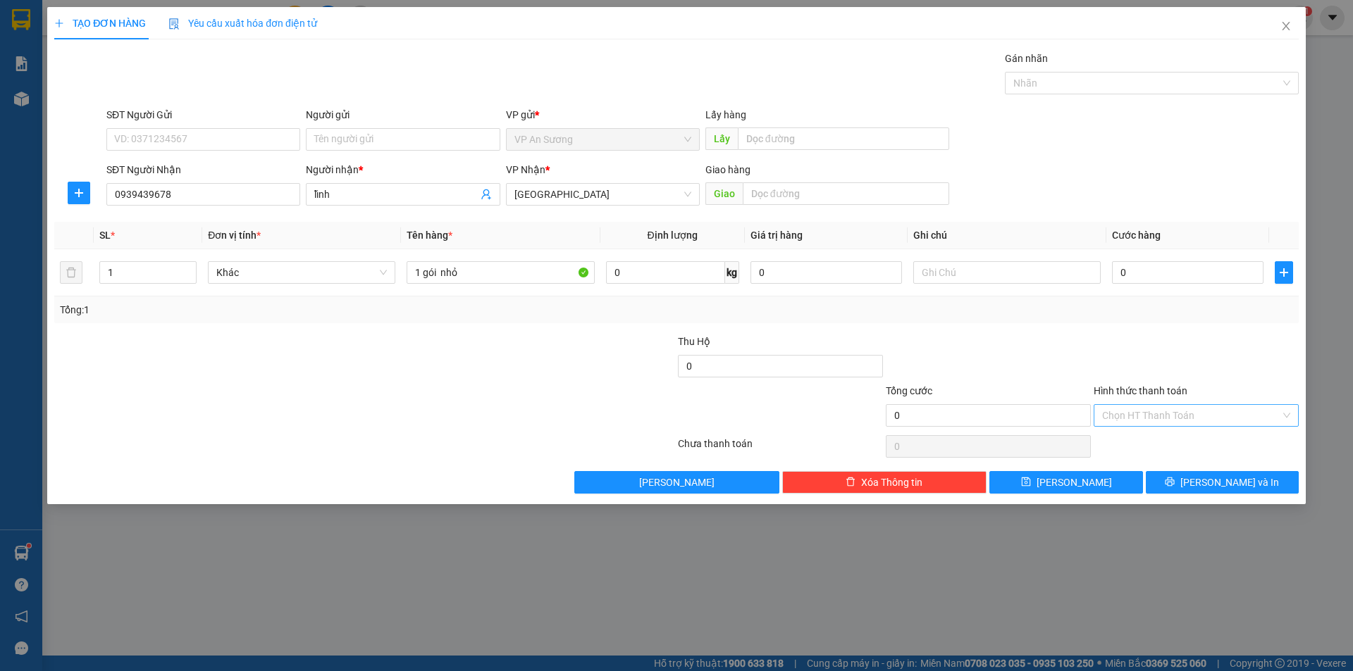
click at [1249, 495] on div "TẠO ĐƠN HÀNG Yêu cầu xuất hóa đơn điện tử Transit Pickup Surcharge Ids Transit …" at bounding box center [676, 255] width 1258 height 497
click at [1246, 488] on span "[PERSON_NAME] và In" at bounding box center [1229, 482] width 99 height 15
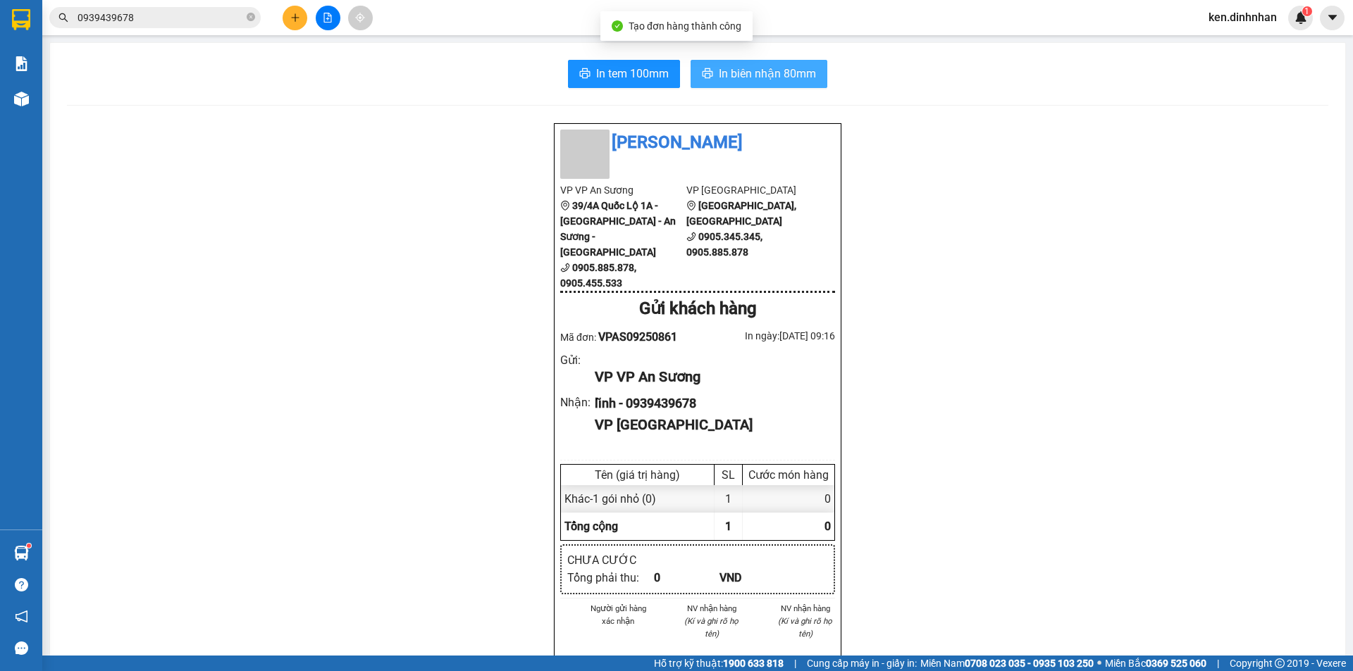
click at [812, 82] on button "In biên nhận 80mm" at bounding box center [758, 74] width 137 height 28
click at [1007, 63] on div "In tem 100mm In biên nhận 80mm" at bounding box center [697, 74] width 1261 height 28
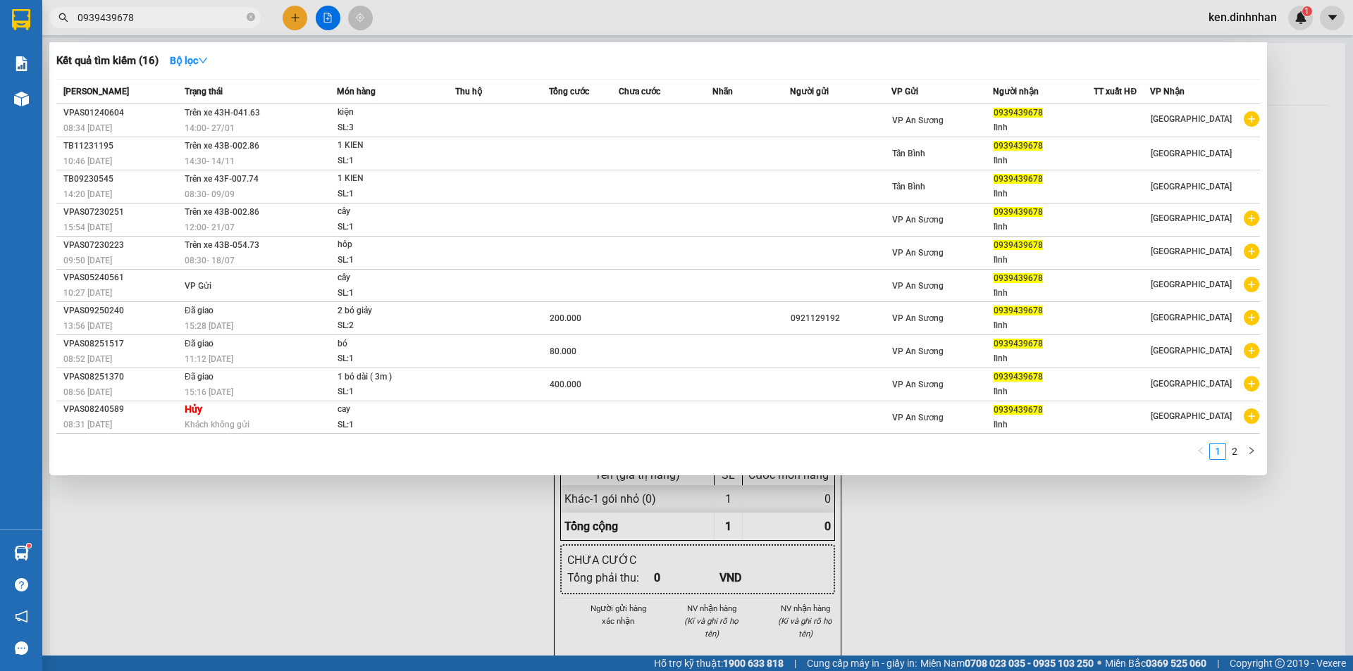
click at [170, 25] on input "0939439678" at bounding box center [160, 17] width 166 height 15
type input "0"
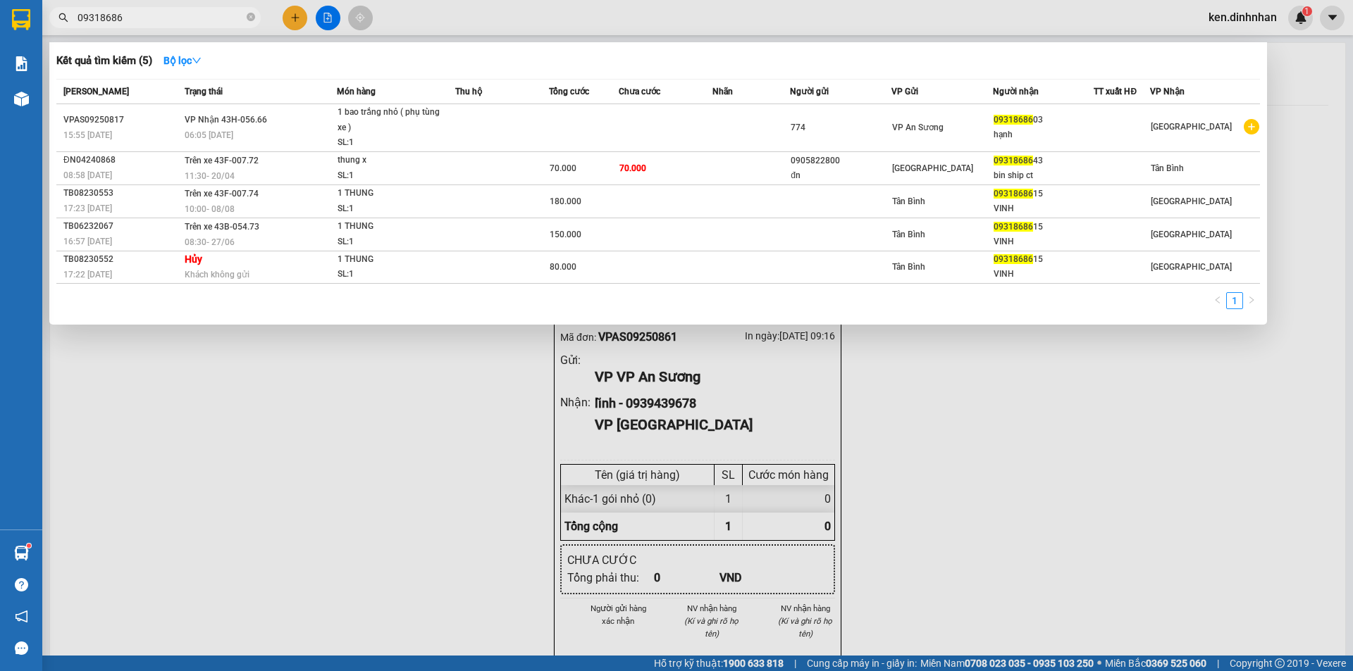
type input "09318686"
